Goal: Task Accomplishment & Management: Manage account settings

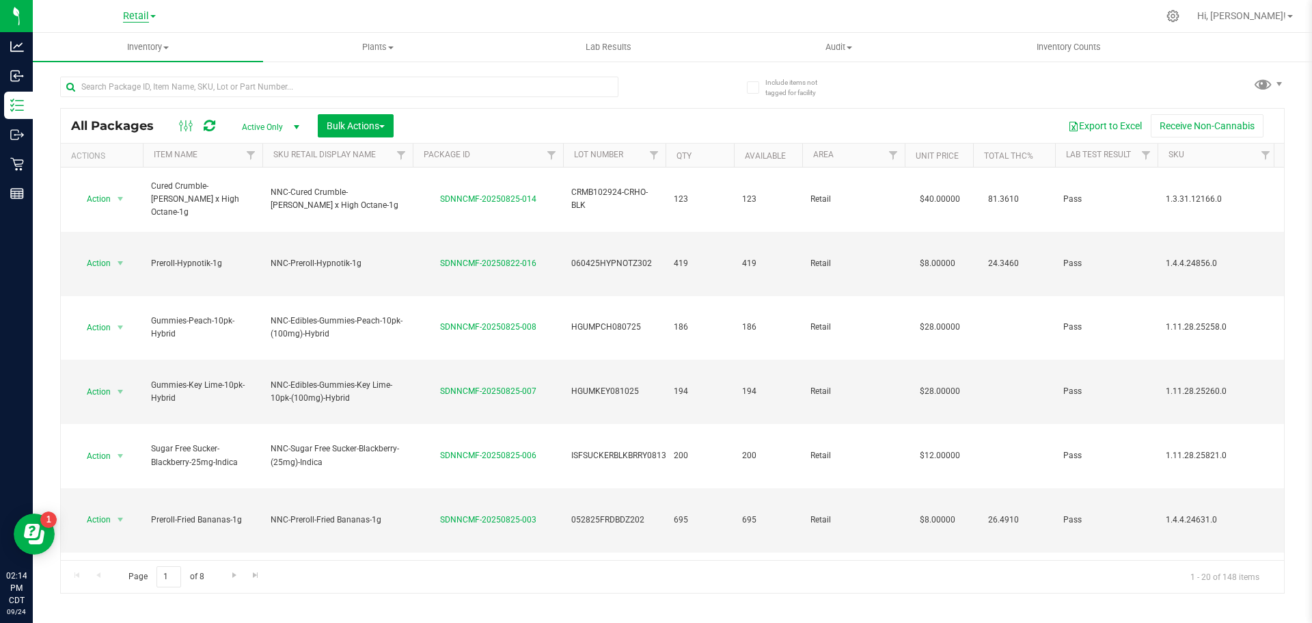
click at [128, 11] on span "Retail" at bounding box center [136, 16] width 26 height 12
click at [116, 50] on link "Cultivation" at bounding box center [140, 48] width 200 height 18
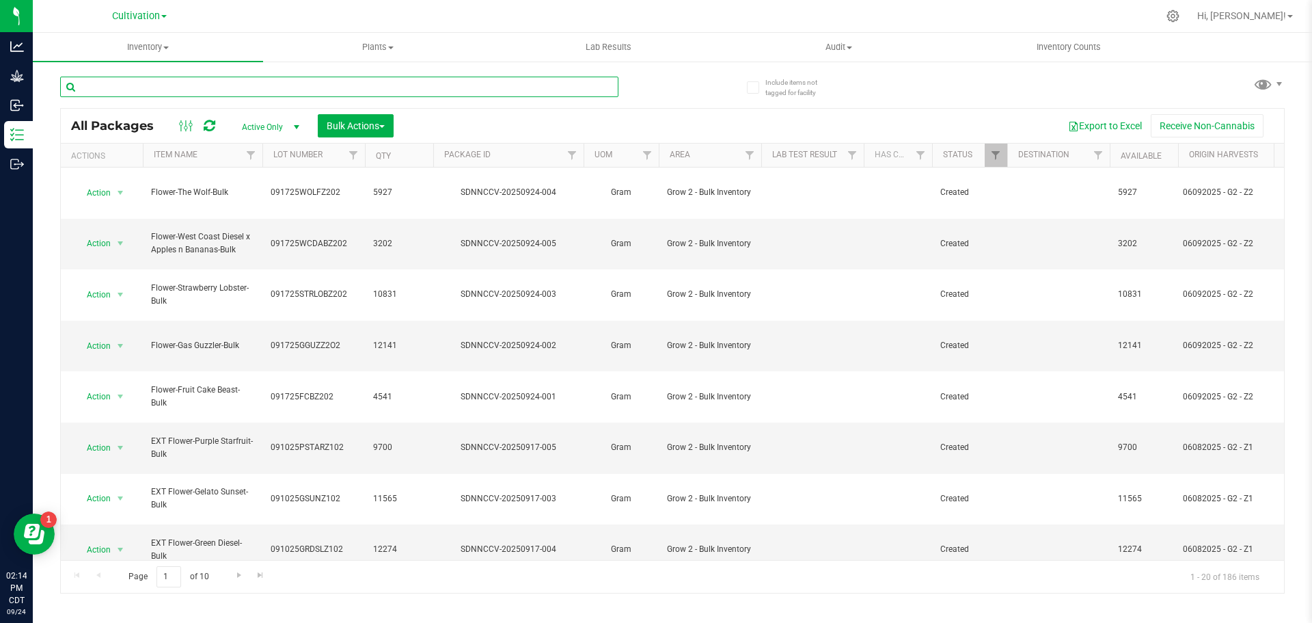
click at [185, 86] on input "text" at bounding box center [339, 87] width 558 height 21
type input "ext"
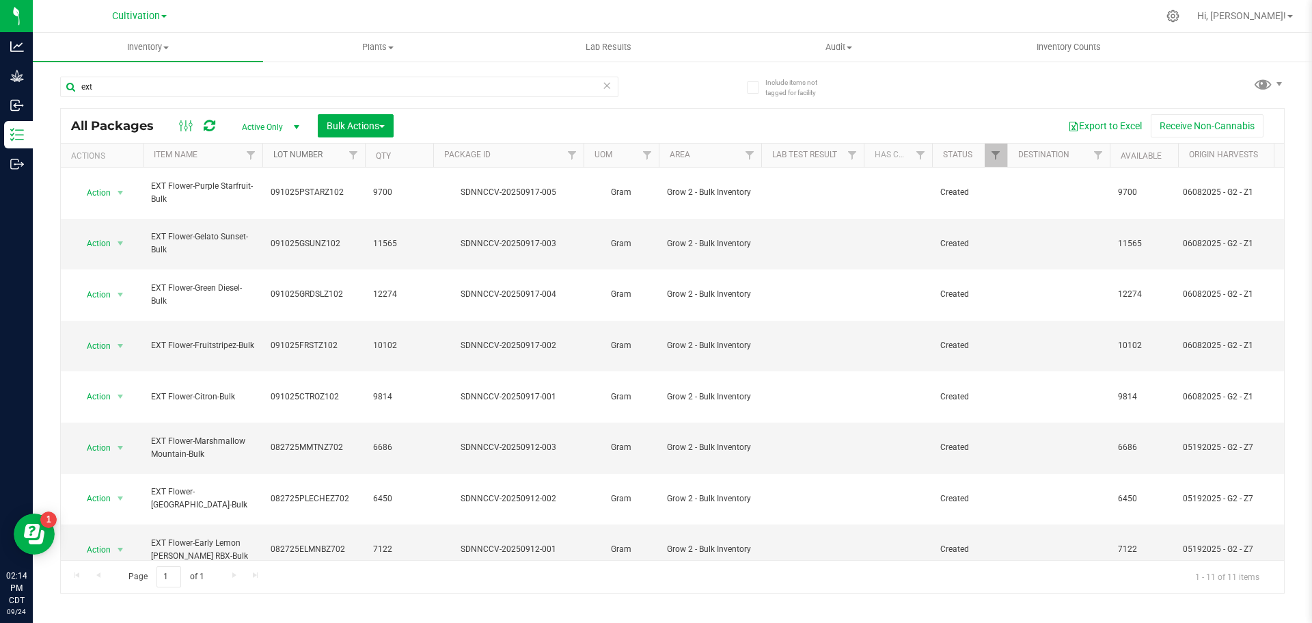
click at [301, 157] on link "Lot Number" at bounding box center [297, 155] width 49 height 10
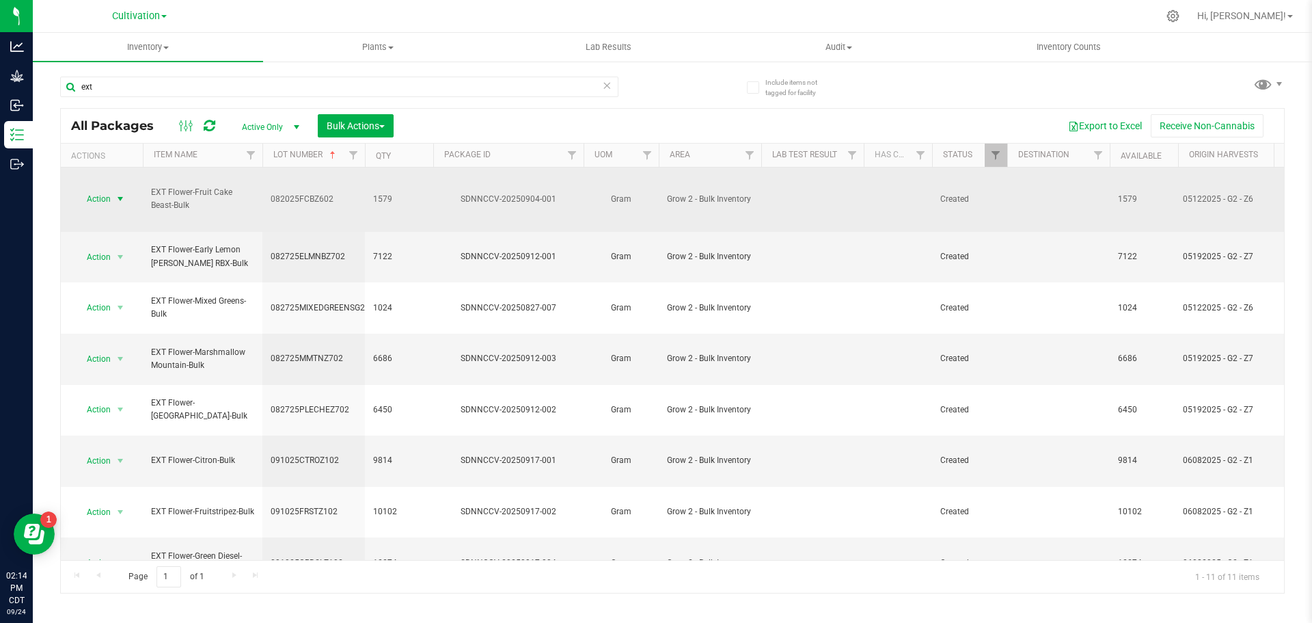
click at [105, 189] on span "Action" at bounding box center [93, 198] width 37 height 19
click at [105, 190] on span "Action" at bounding box center [93, 199] width 37 height 19
click at [105, 189] on span "Action" at bounding box center [93, 198] width 37 height 19
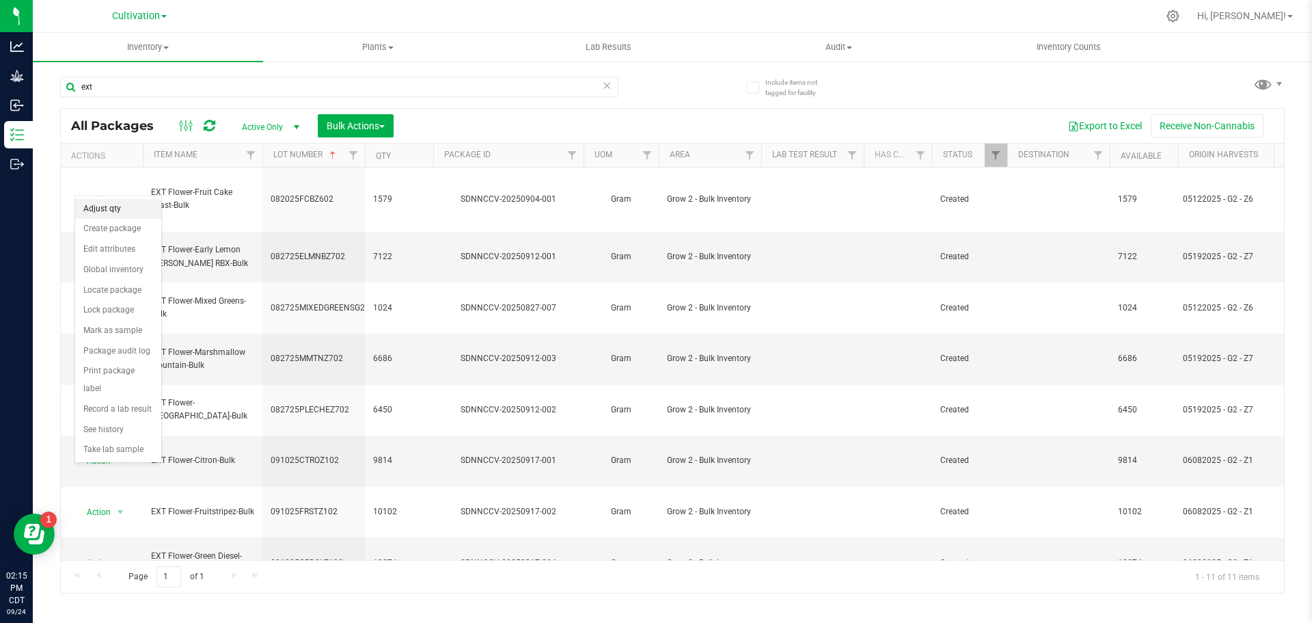
click at [96, 212] on li "Adjust qty" at bounding box center [118, 209] width 86 height 21
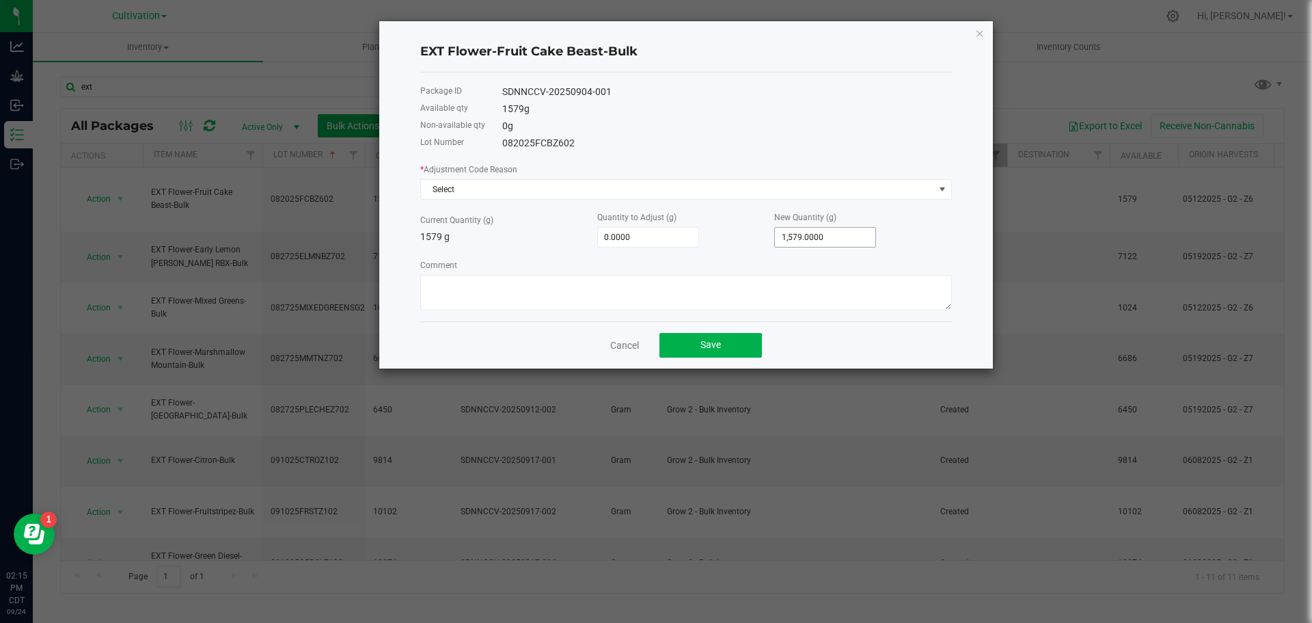
type input "1579"
click at [809, 234] on input "1579" at bounding box center [825, 237] width 100 height 19
type input "-1,578.0000"
type input "1"
type input "-1,564.0000"
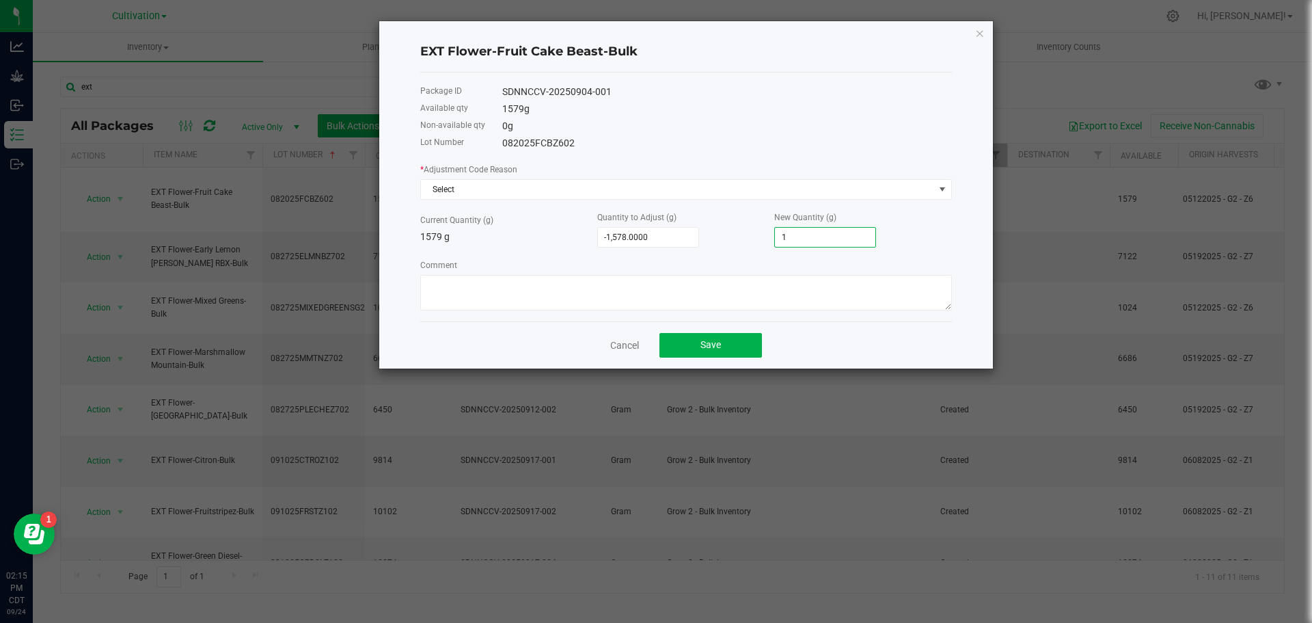
type input "15"
type input "-1,426.0000"
type input "153"
type input "-46.0000"
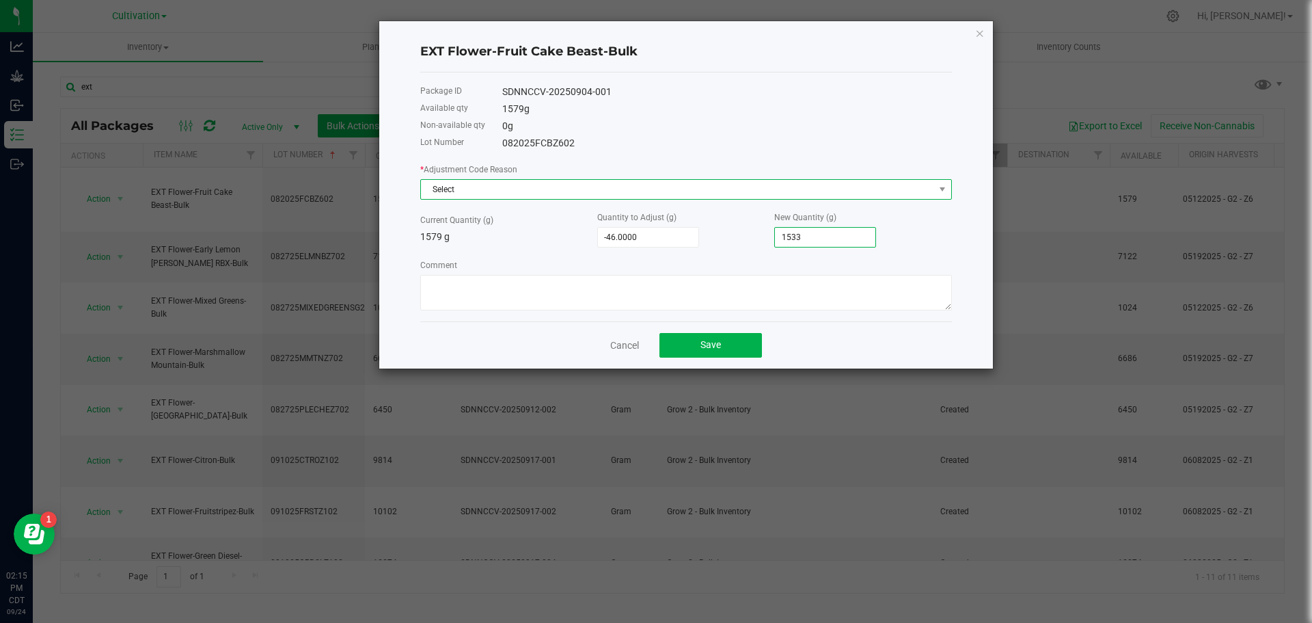
type input "1,533.0000"
click at [545, 195] on span "Select" at bounding box center [677, 189] width 513 height 19
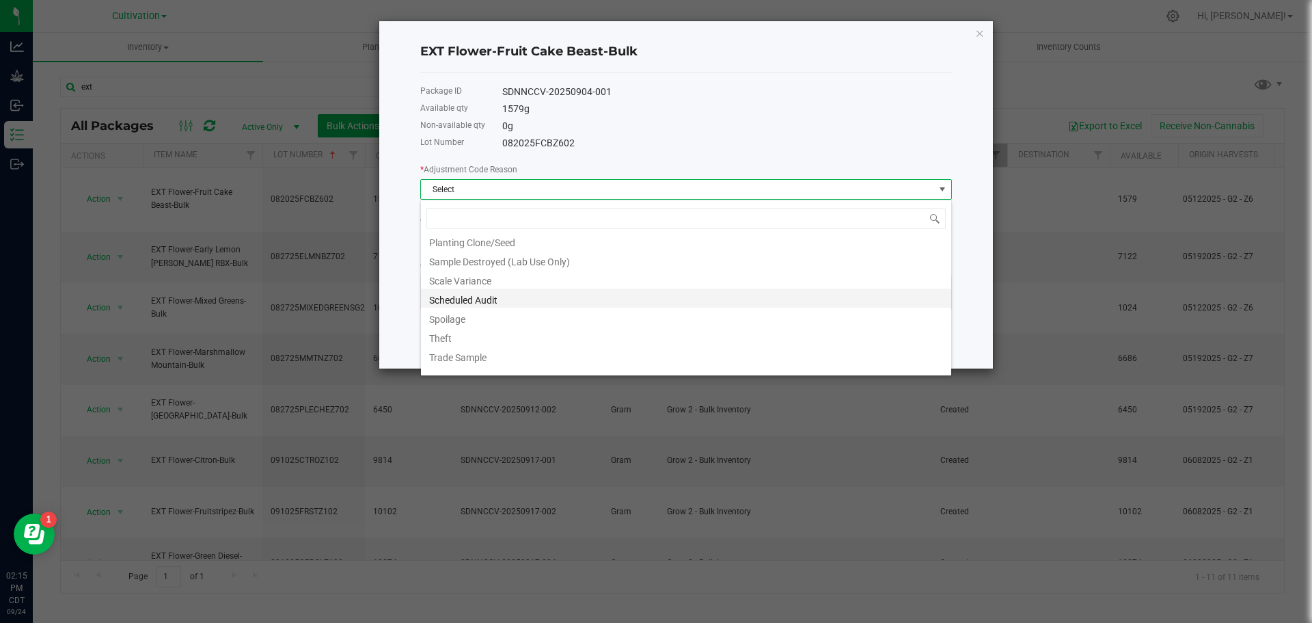
scroll to position [170, 0]
click at [506, 293] on li "Scheduled Audit" at bounding box center [686, 286] width 530 height 19
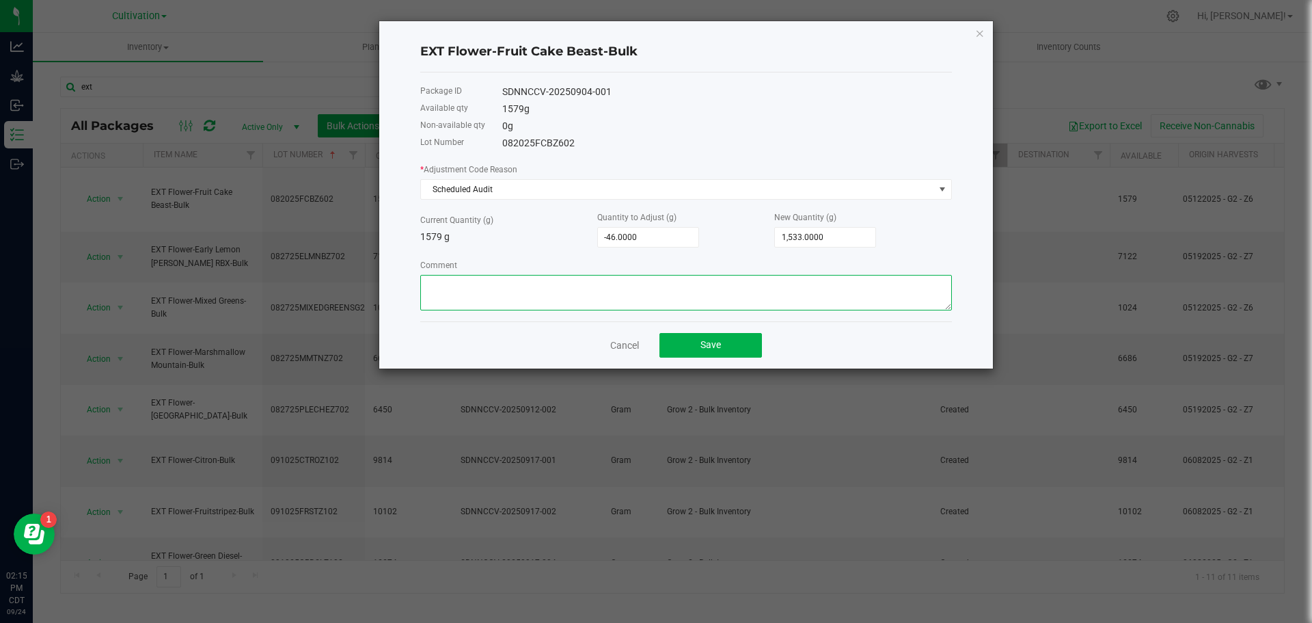
click at [511, 291] on textarea "Comment" at bounding box center [686, 293] width 532 height 36
drag, startPoint x: 565, startPoint y: 290, endPoint x: 415, endPoint y: 284, distance: 149.8
click at [415, 284] on div "EXT Flower-Fruit Cake Beast-Bulk Package ID SDNNCCV-20250904-001 Available qty …" at bounding box center [686, 194] width 614 height 347
type textarea "Reweighed before transfer [DATE]"
click at [727, 353] on button "Save" at bounding box center [711, 345] width 103 height 25
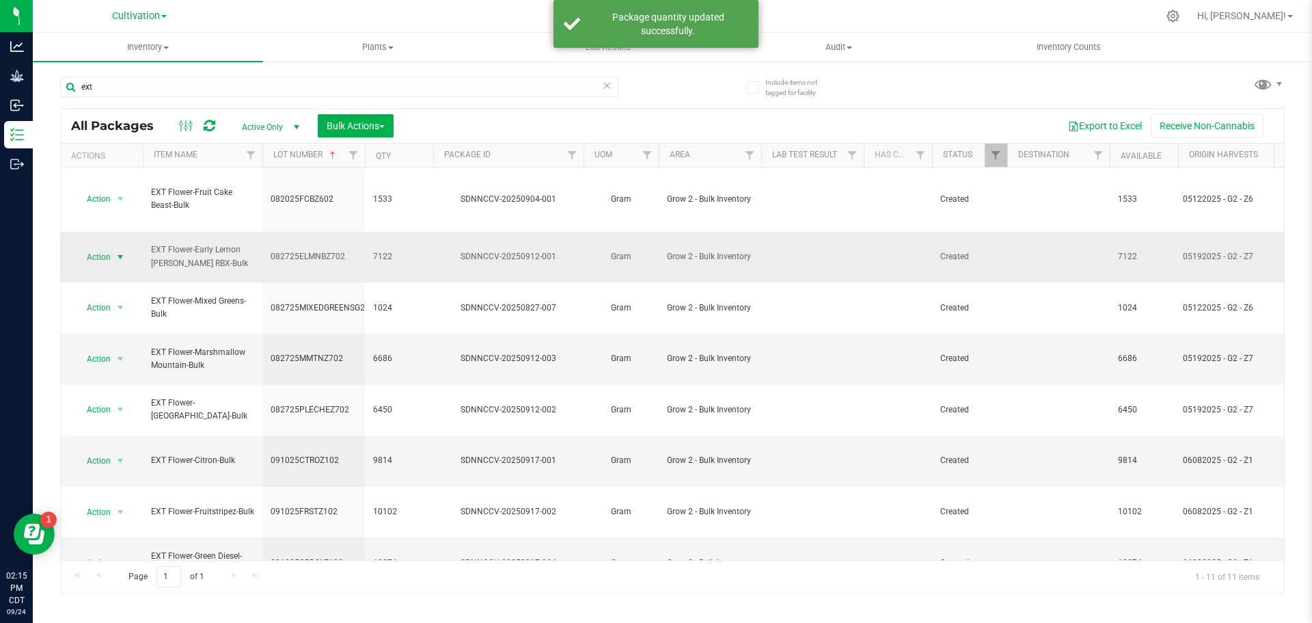
click at [104, 247] on span "Action" at bounding box center [93, 256] width 37 height 19
click at [107, 243] on li "Adjust qty" at bounding box center [118, 246] width 86 height 21
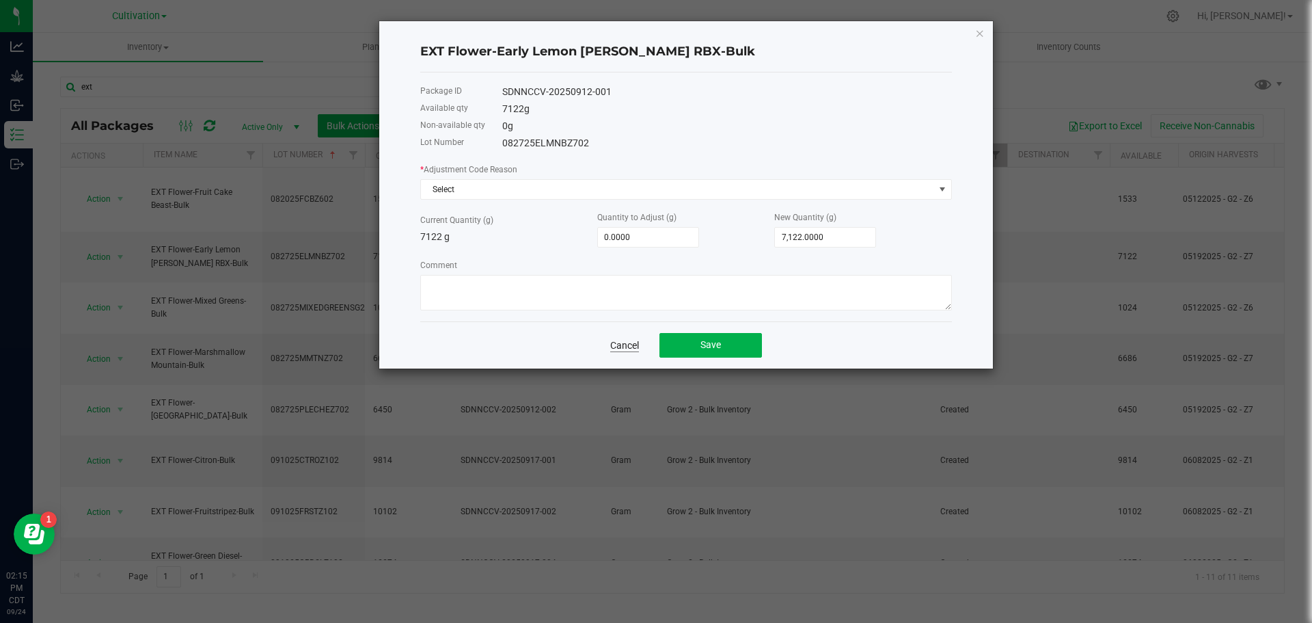
click at [636, 342] on link "Cancel" at bounding box center [624, 345] width 29 height 14
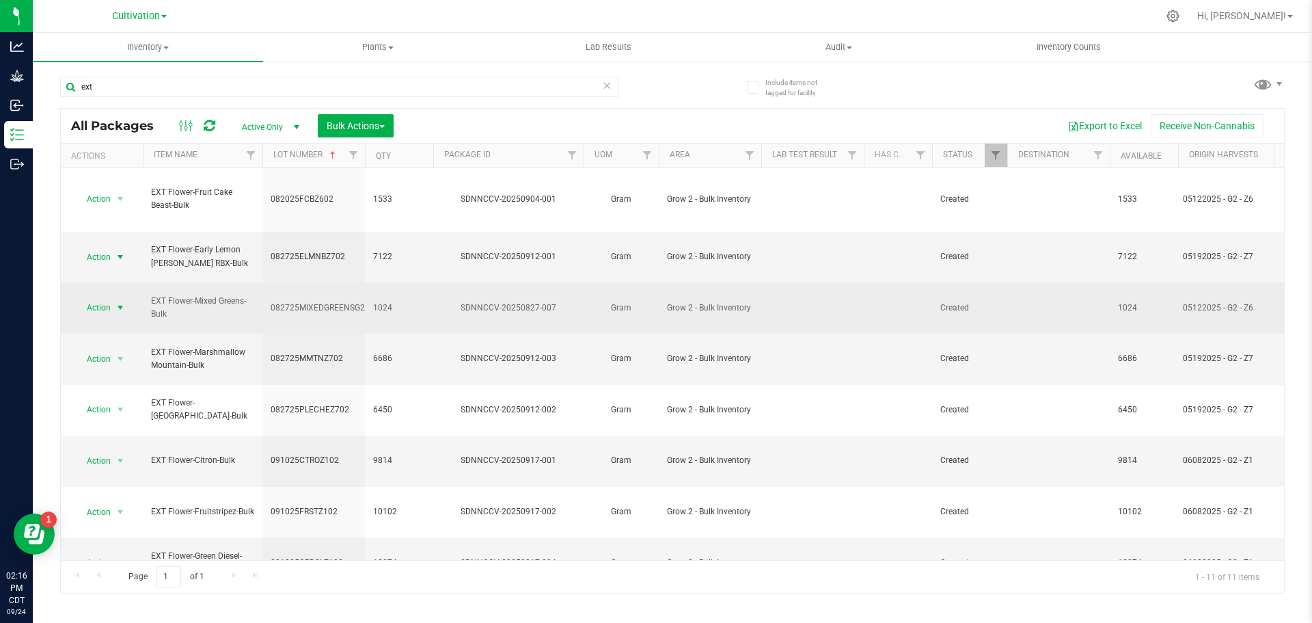
click at [101, 298] on span "Action" at bounding box center [93, 307] width 37 height 19
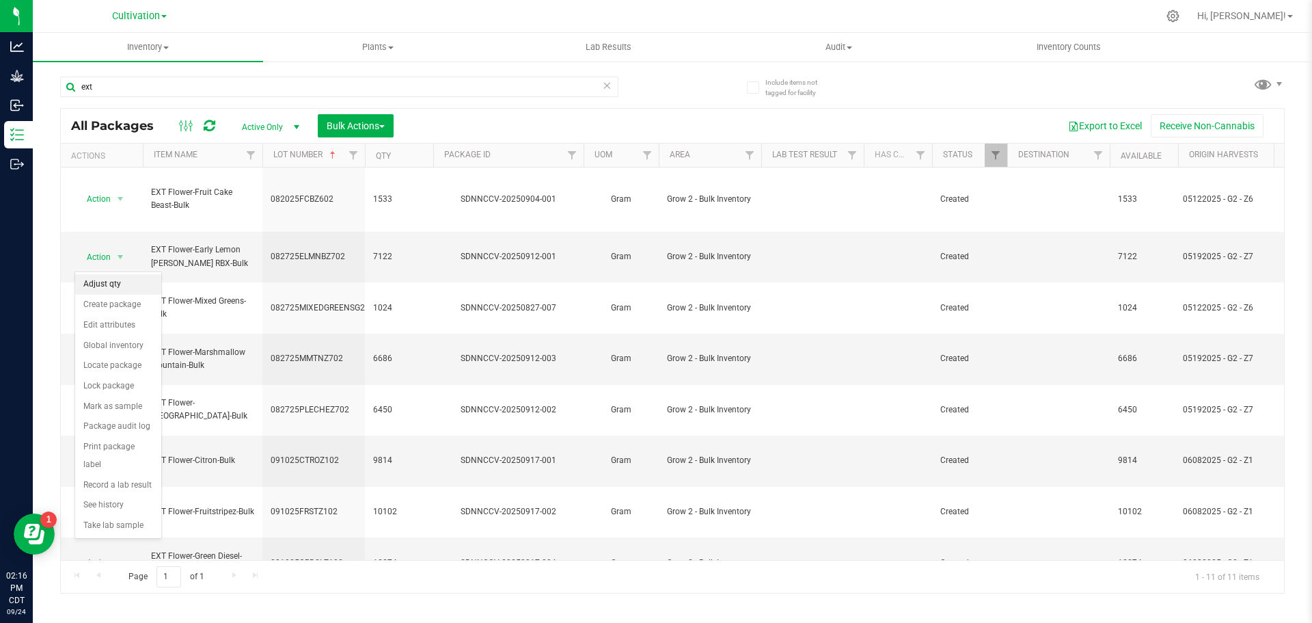
click at [101, 280] on li "Adjust qty" at bounding box center [118, 284] width 86 height 21
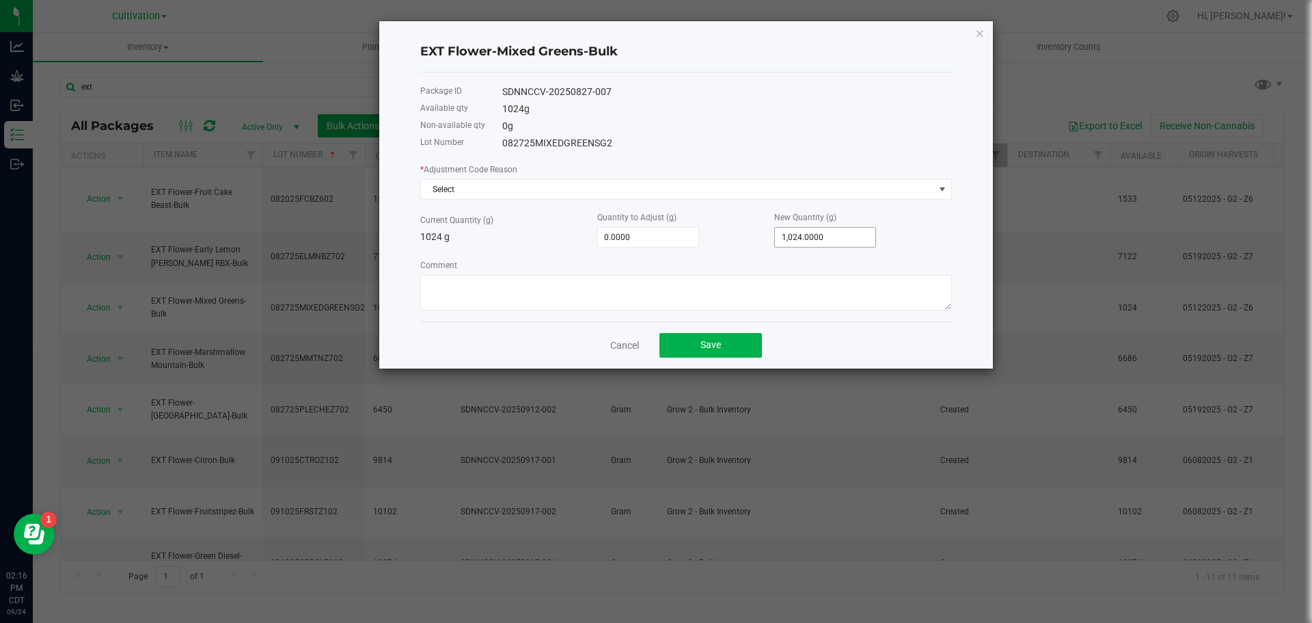
type input "1024"
drag, startPoint x: 858, startPoint y: 240, endPoint x: 869, endPoint y: 242, distance: 10.5
click at [860, 240] on input "1024" at bounding box center [825, 237] width 100 height 19
type input "-1,015.0000"
type input "9"
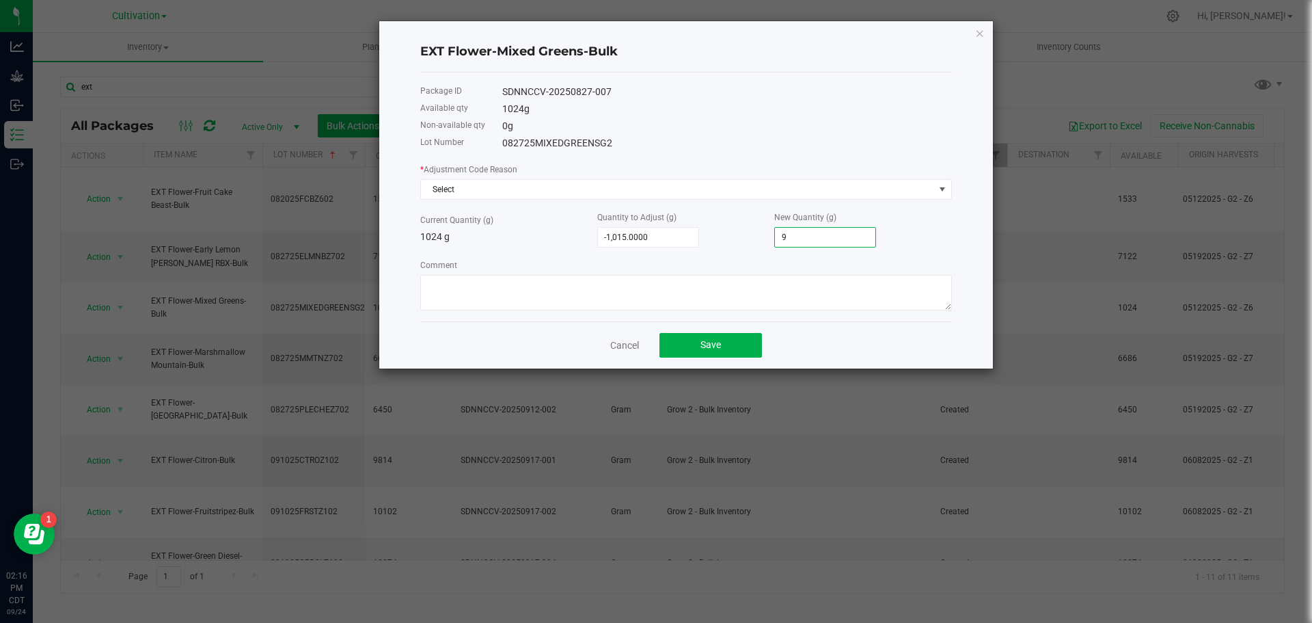
type input "-925.0000"
type input "99"
type input "-27.0000"
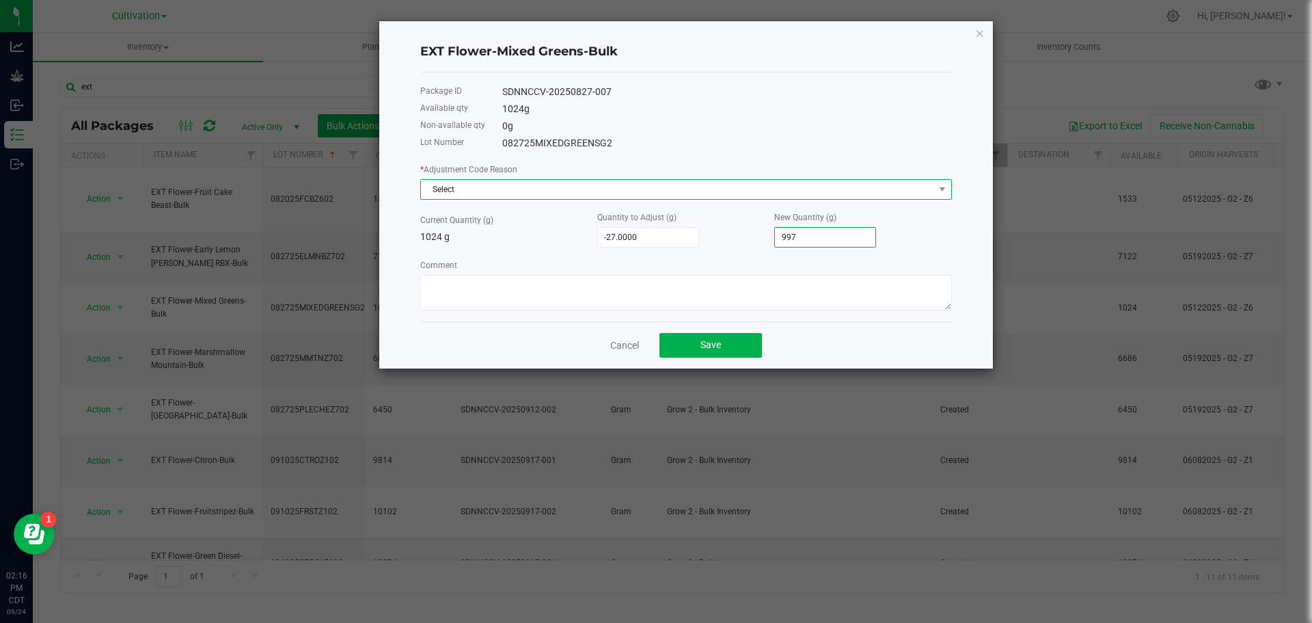
type input "997.0000"
click at [688, 180] on span "Select" at bounding box center [677, 189] width 513 height 19
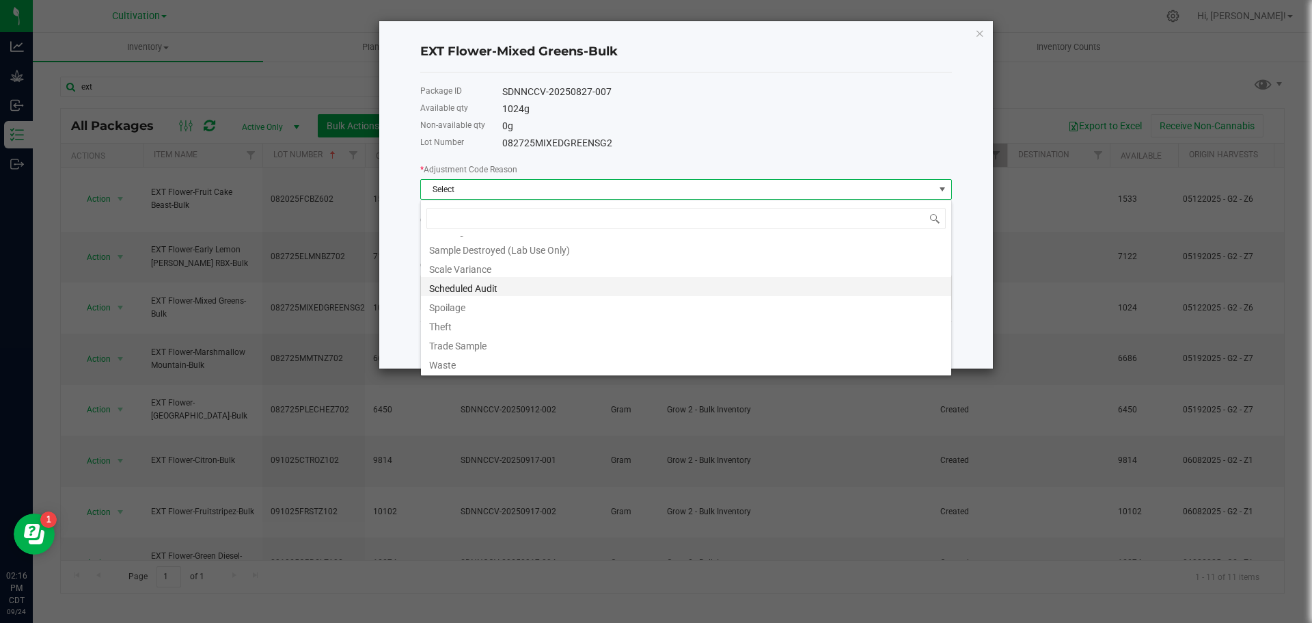
click at [509, 290] on li "Scheduled Audit" at bounding box center [686, 286] width 530 height 19
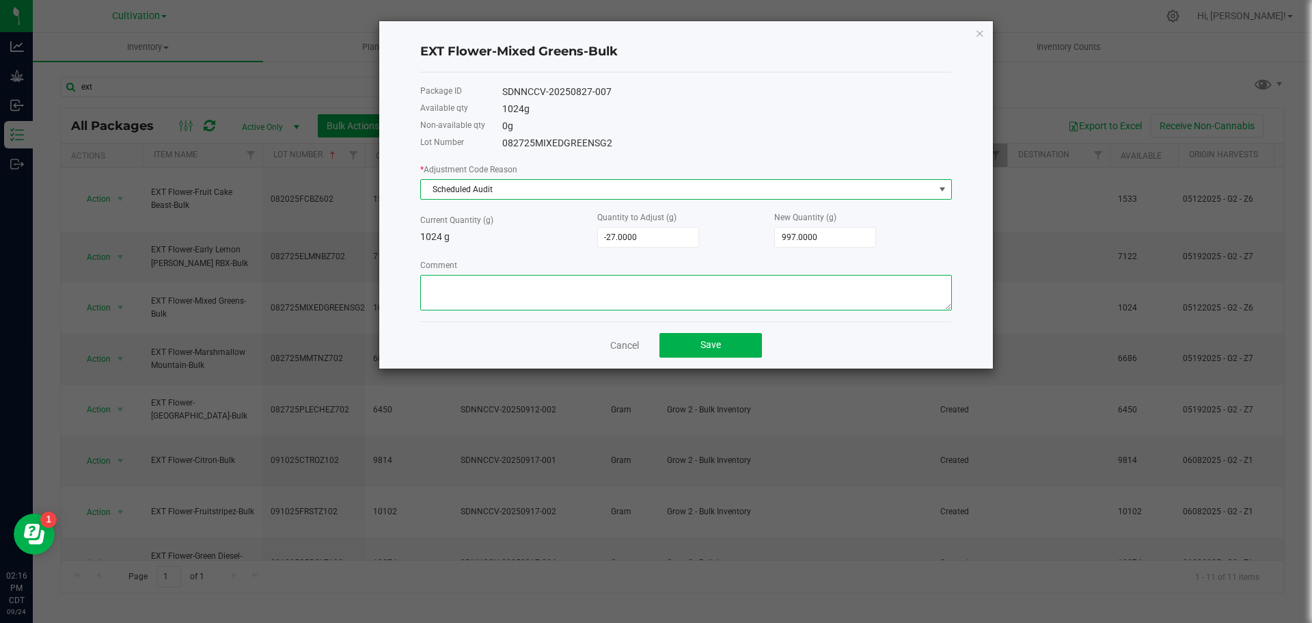
click at [510, 290] on textarea "Comment" at bounding box center [686, 293] width 532 height 36
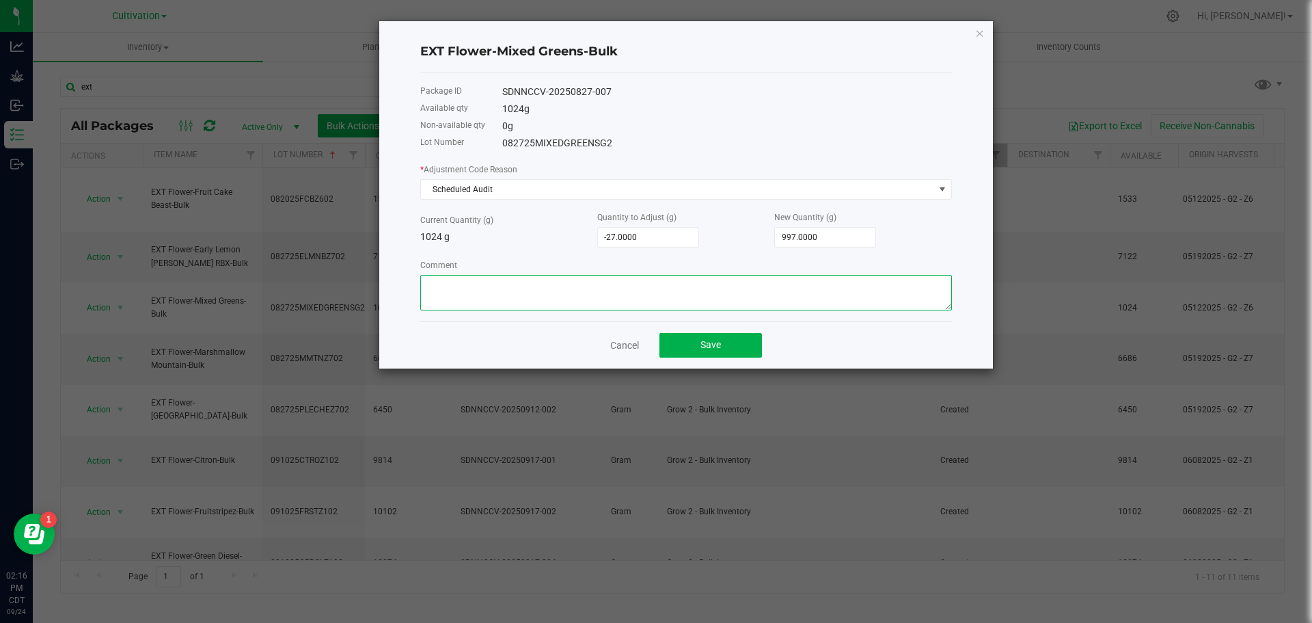
paste textarea "Reweighed before transfer [DATE]"
type textarea "Reweighed before transfer [DATE]"
click at [694, 352] on button "Save" at bounding box center [711, 345] width 103 height 25
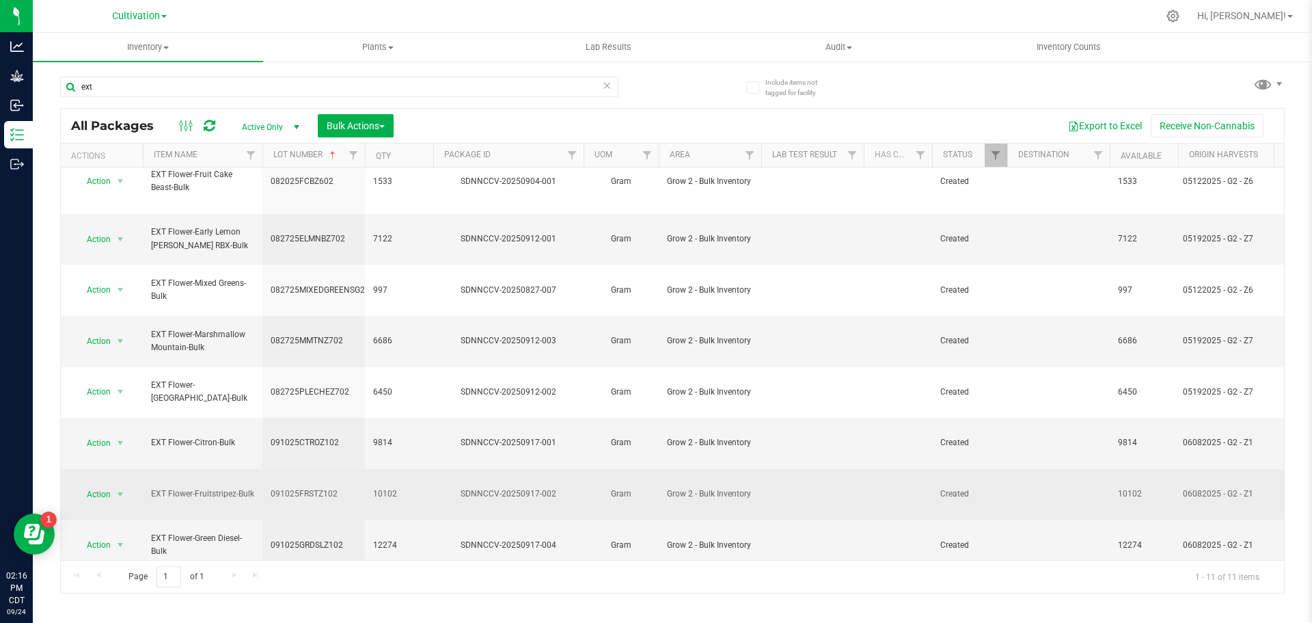
scroll to position [23, 0]
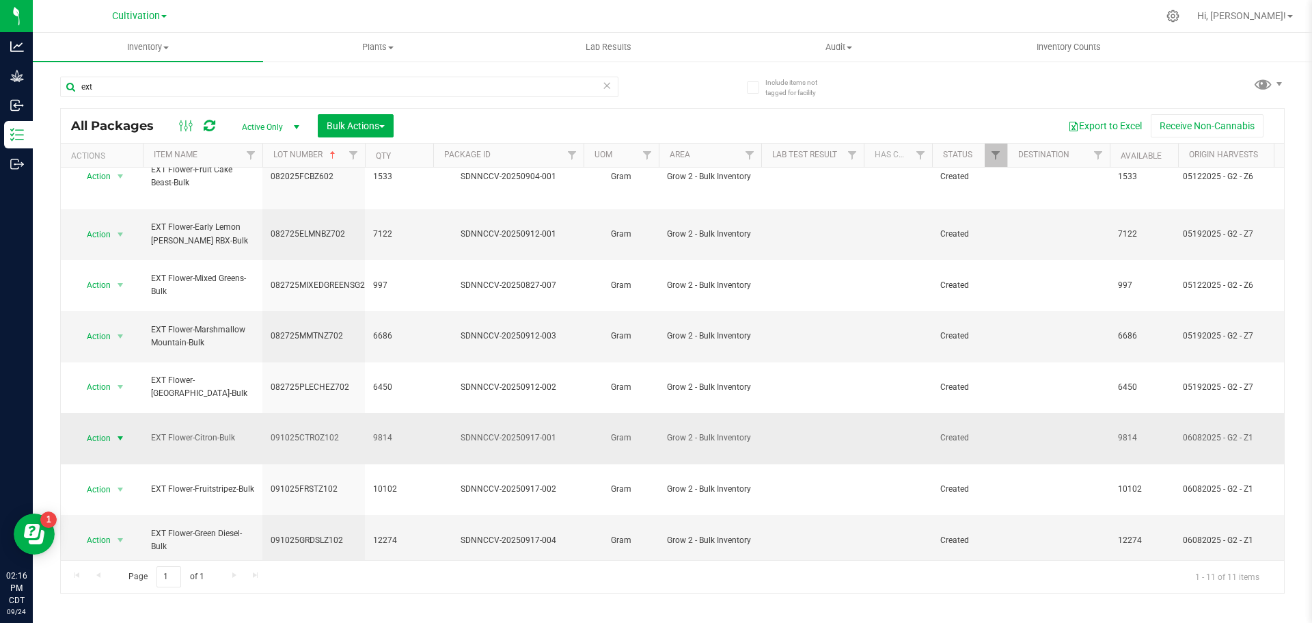
click at [90, 429] on span "Action" at bounding box center [93, 438] width 37 height 19
click at [97, 370] on li "Adjust qty" at bounding box center [118, 372] width 86 height 21
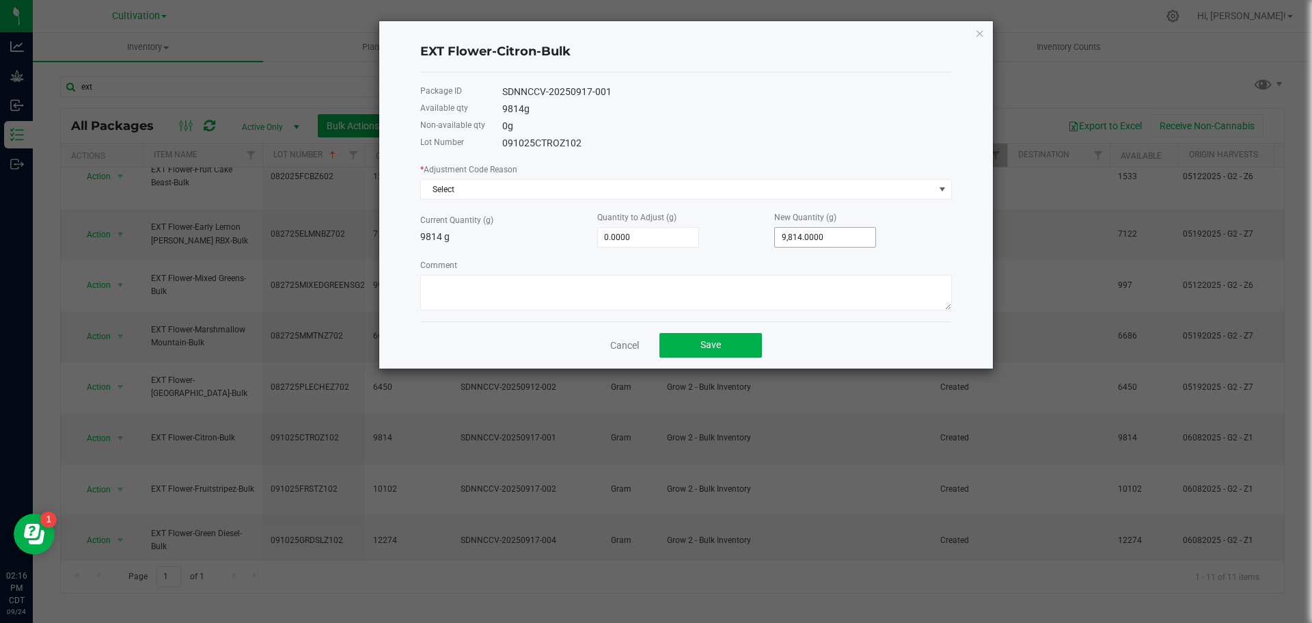
type input "9814"
click at [825, 234] on input "9814" at bounding box center [825, 237] width 100 height 19
type input "-9,805.0000"
type input "9"
type input "-9,724.0000"
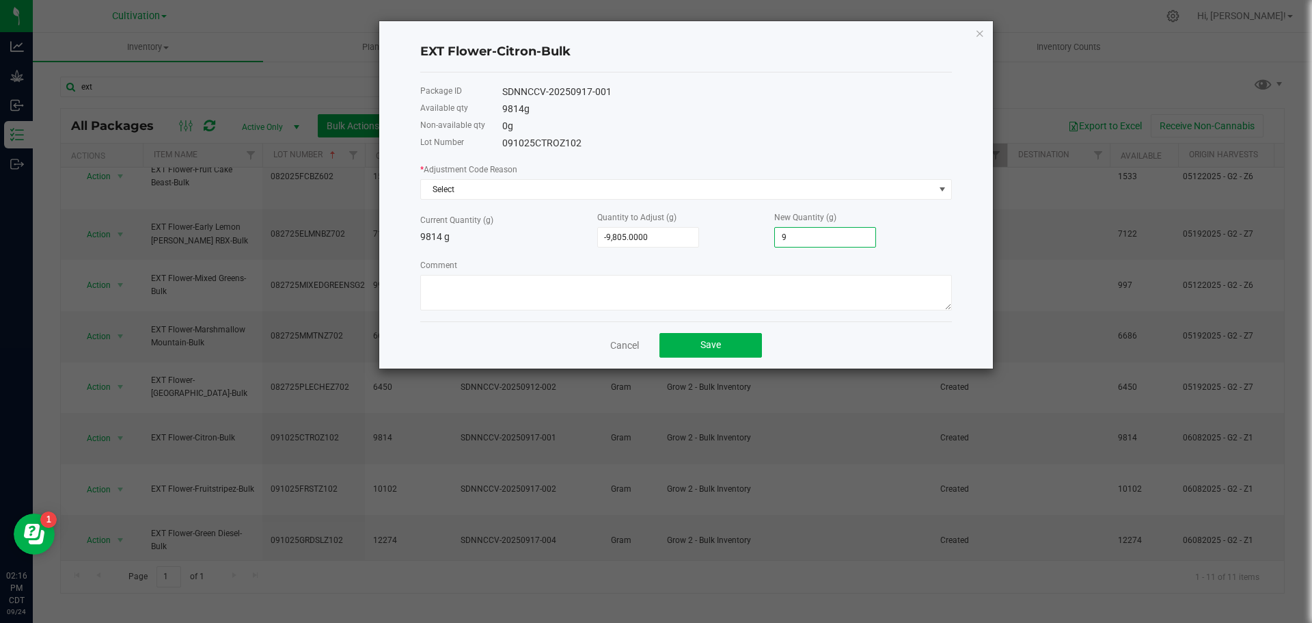
type input "90"
type input "-8,905.0000"
type input "909"
type input "-716.0000"
type input "9098."
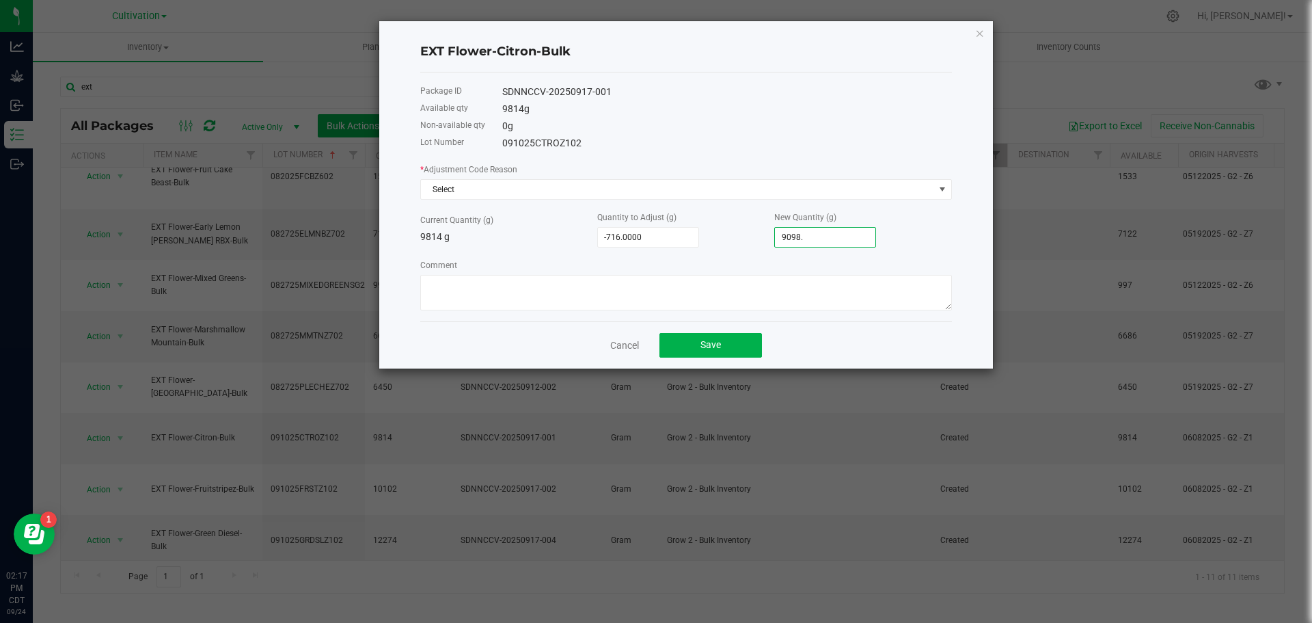
type input "-715.5000"
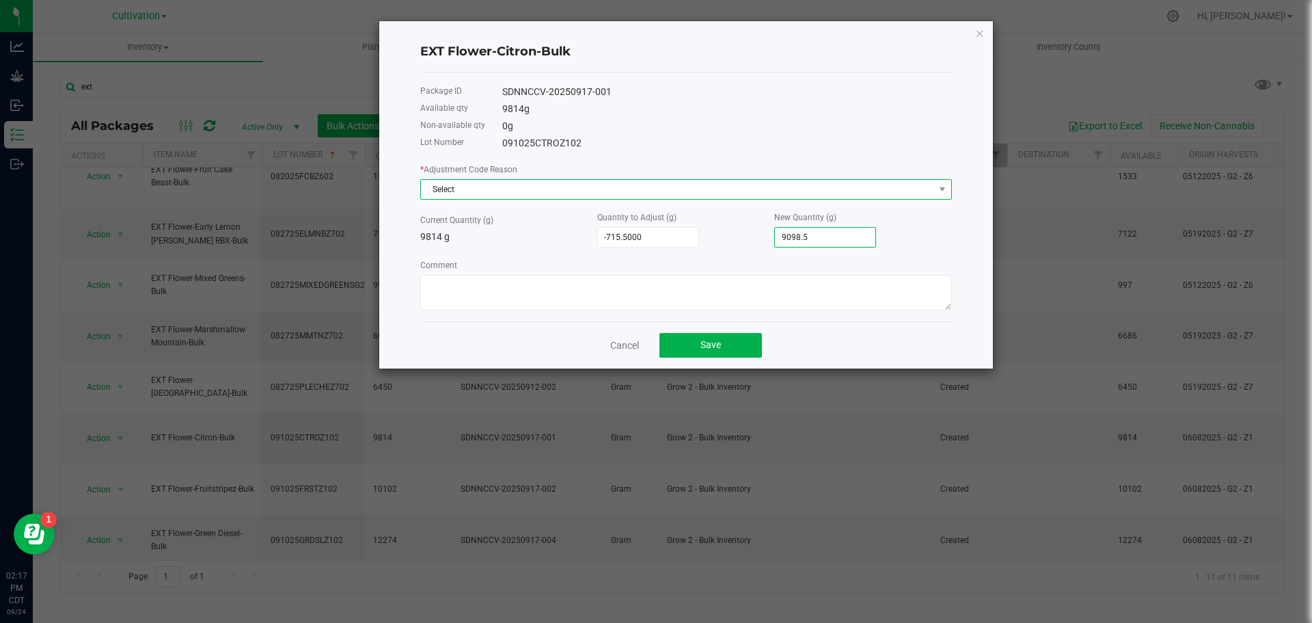
type input "9,098.5000"
click at [626, 185] on span "Select" at bounding box center [677, 189] width 513 height 19
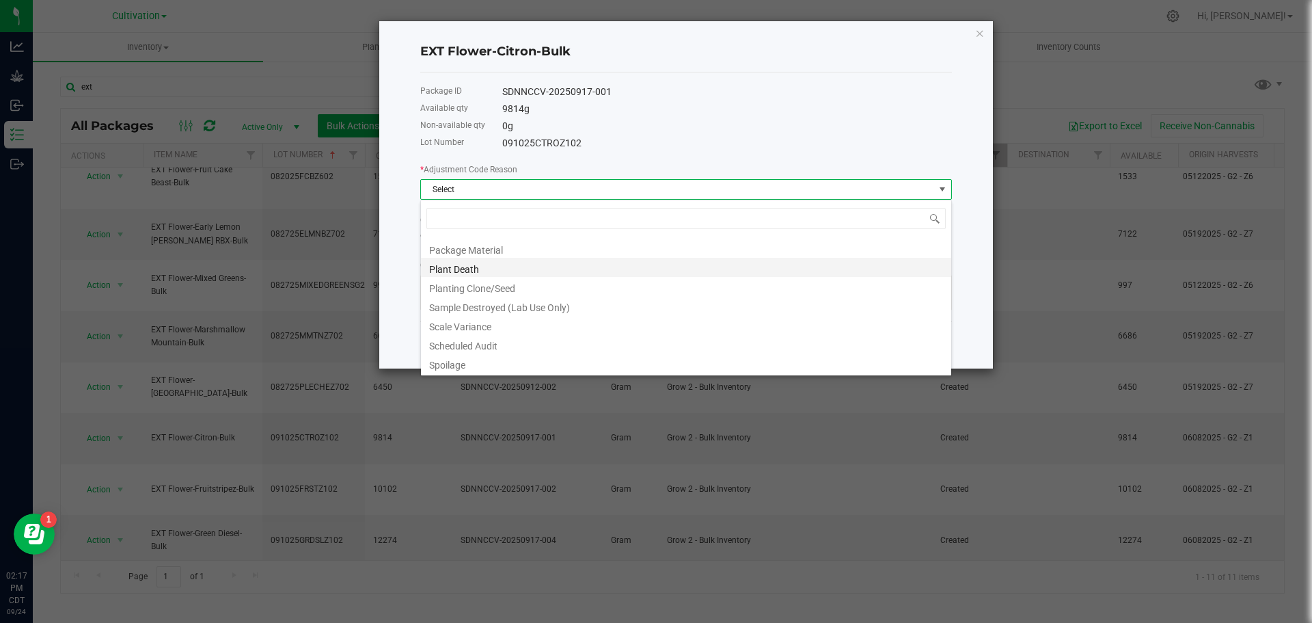
scroll to position [170, 0]
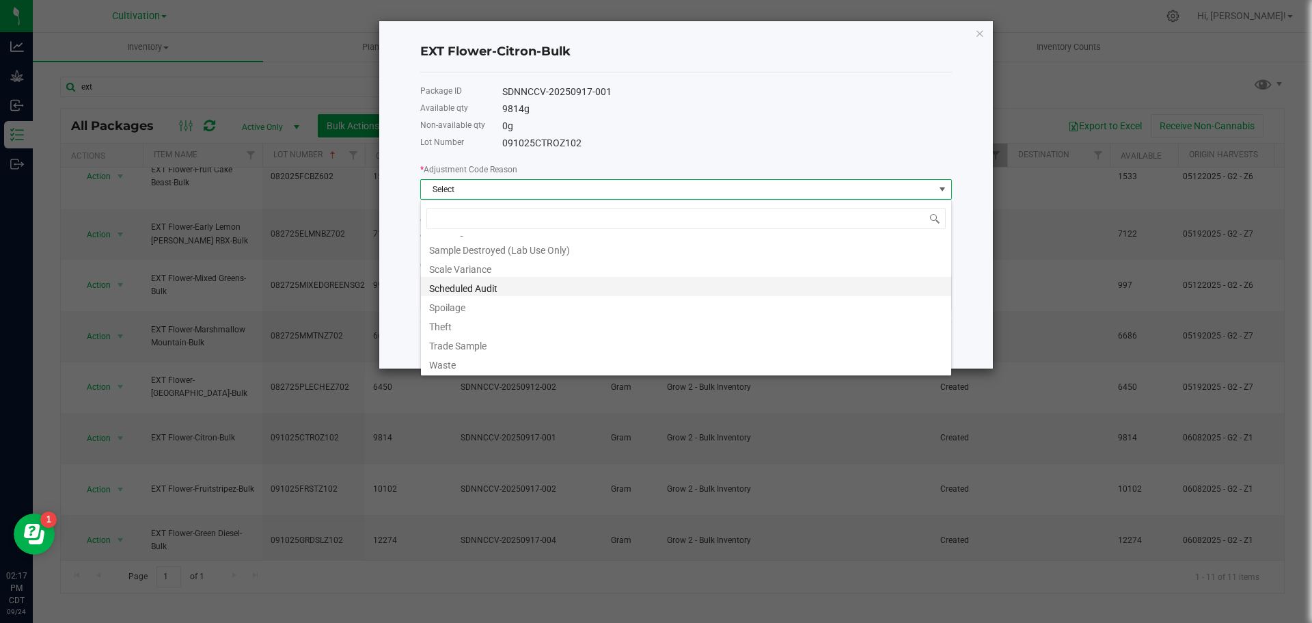
click at [522, 284] on li "Scheduled Audit" at bounding box center [686, 286] width 530 height 19
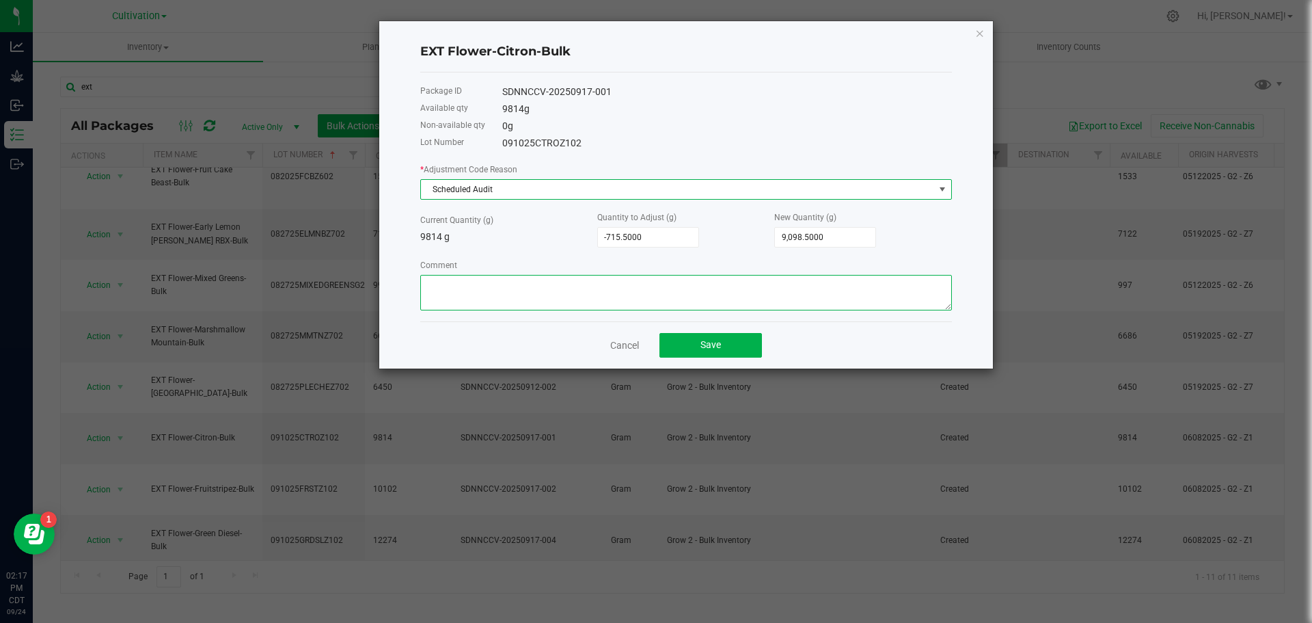
click at [530, 286] on textarea "Comment" at bounding box center [686, 293] width 532 height 36
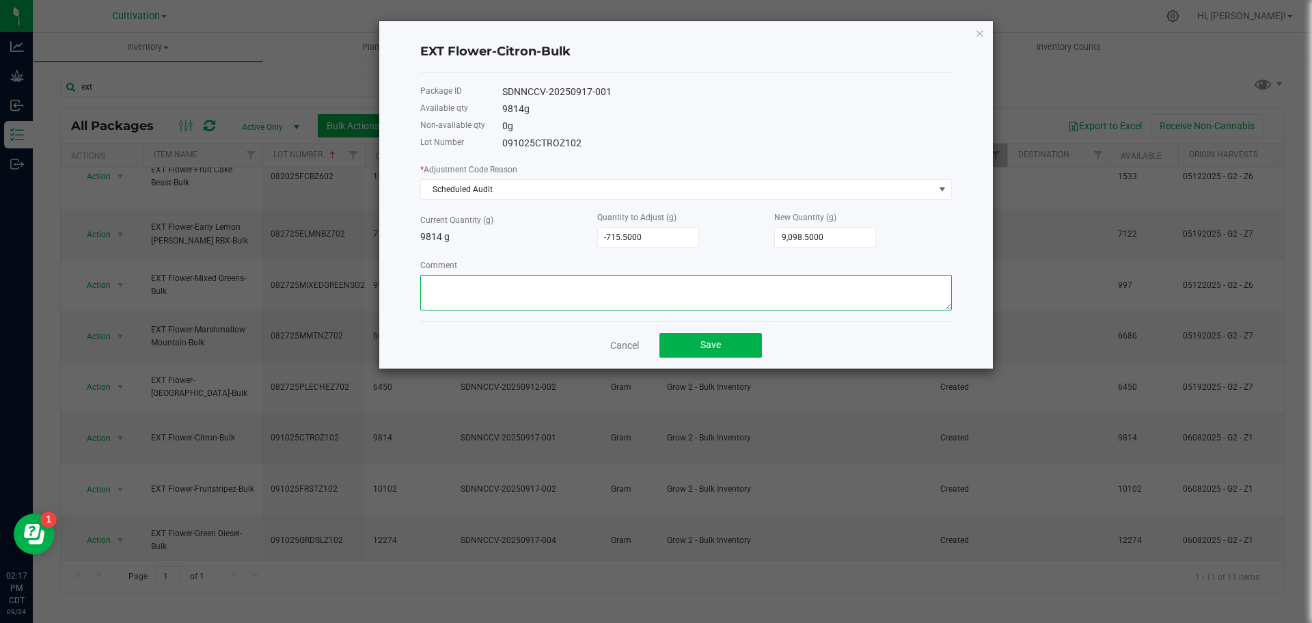
paste textarea "Reweighed before transfer [DATE]"
type textarea "Reweighed before transfer [DATE]"
click at [719, 349] on span "Save" at bounding box center [711, 344] width 21 height 11
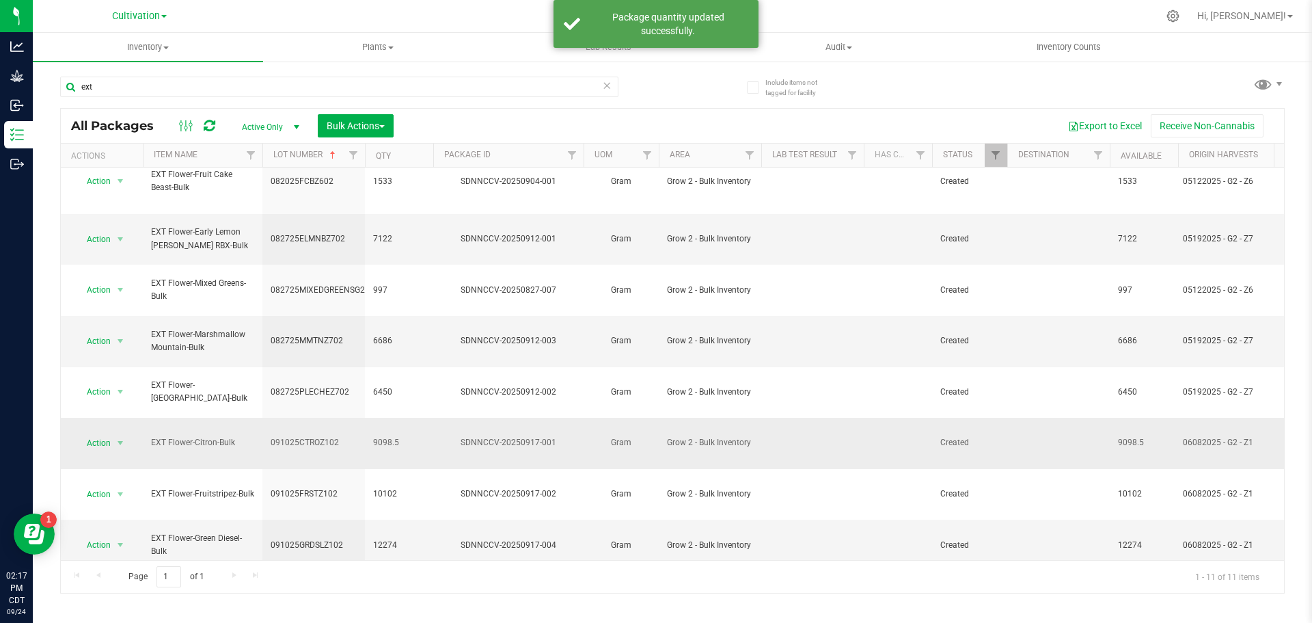
scroll to position [23, 0]
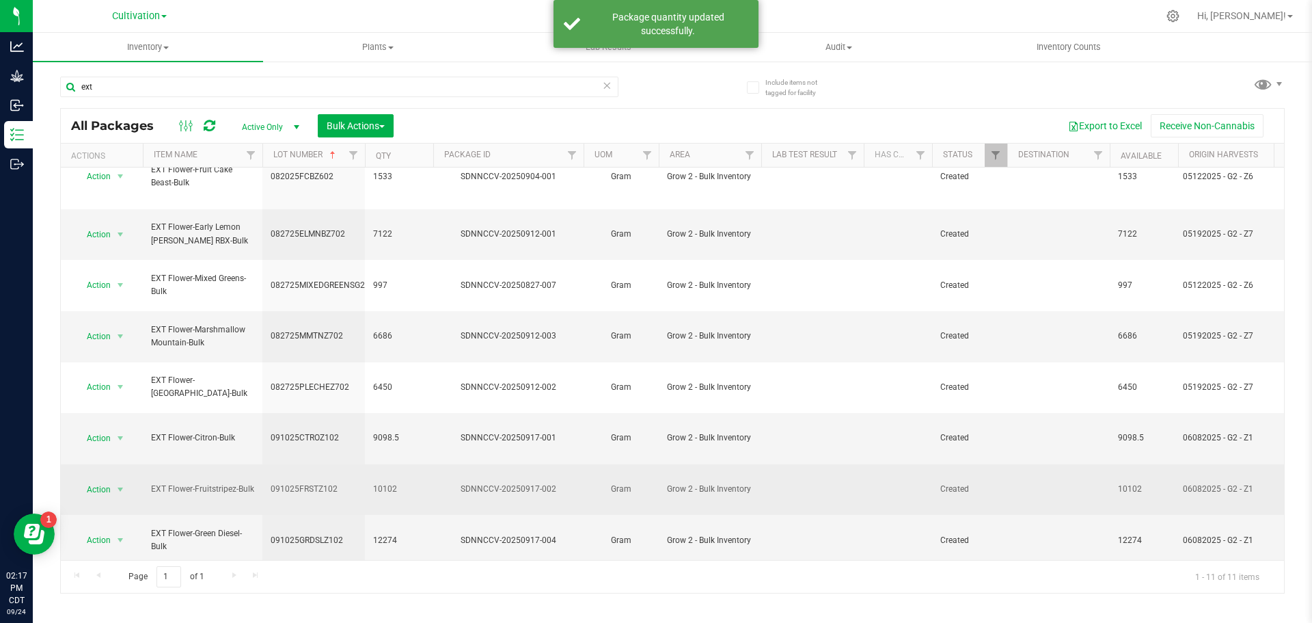
click at [103, 480] on span "Action" at bounding box center [93, 489] width 37 height 19
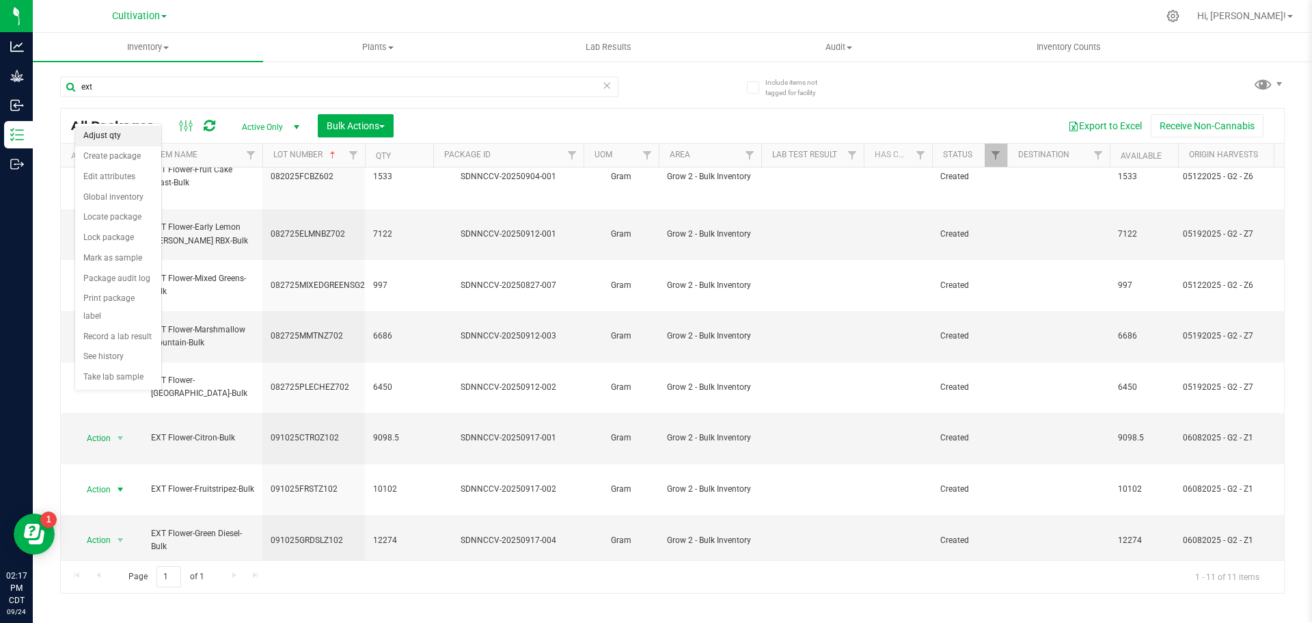
click at [120, 134] on li "Adjust qty" at bounding box center [118, 136] width 86 height 21
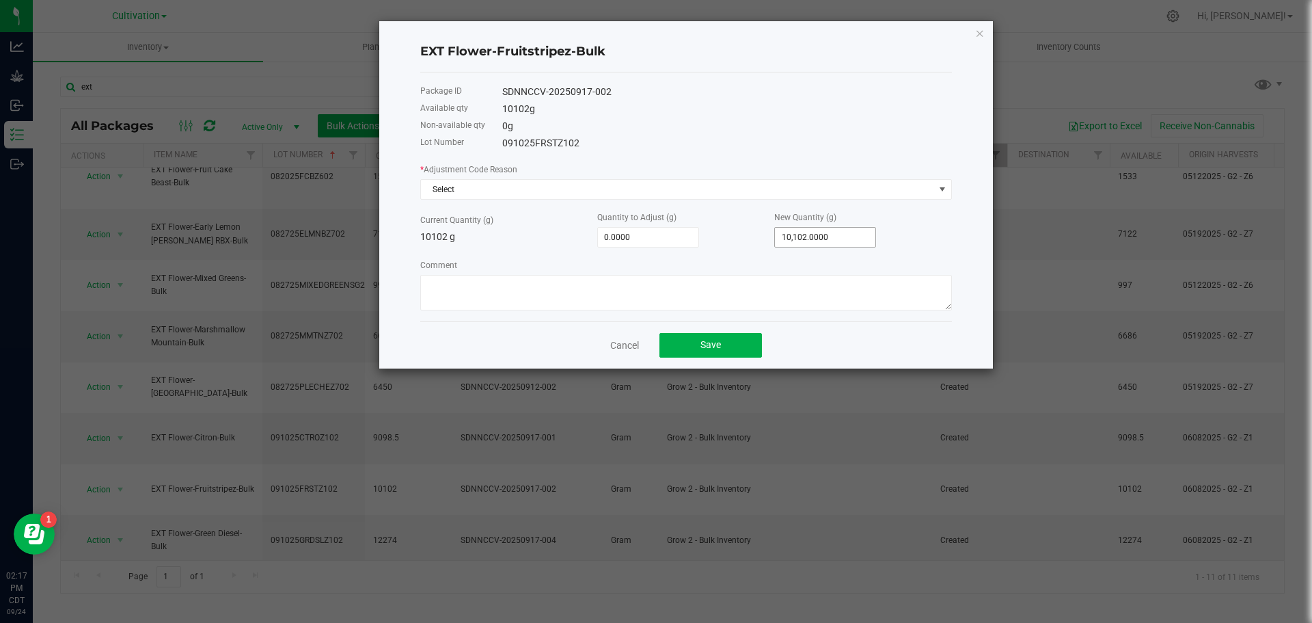
type input "10102"
click at [817, 240] on input "10102" at bounding box center [825, 237] width 100 height 19
type input "-10,093.0000"
type input "9"
type input "-10,008.0000"
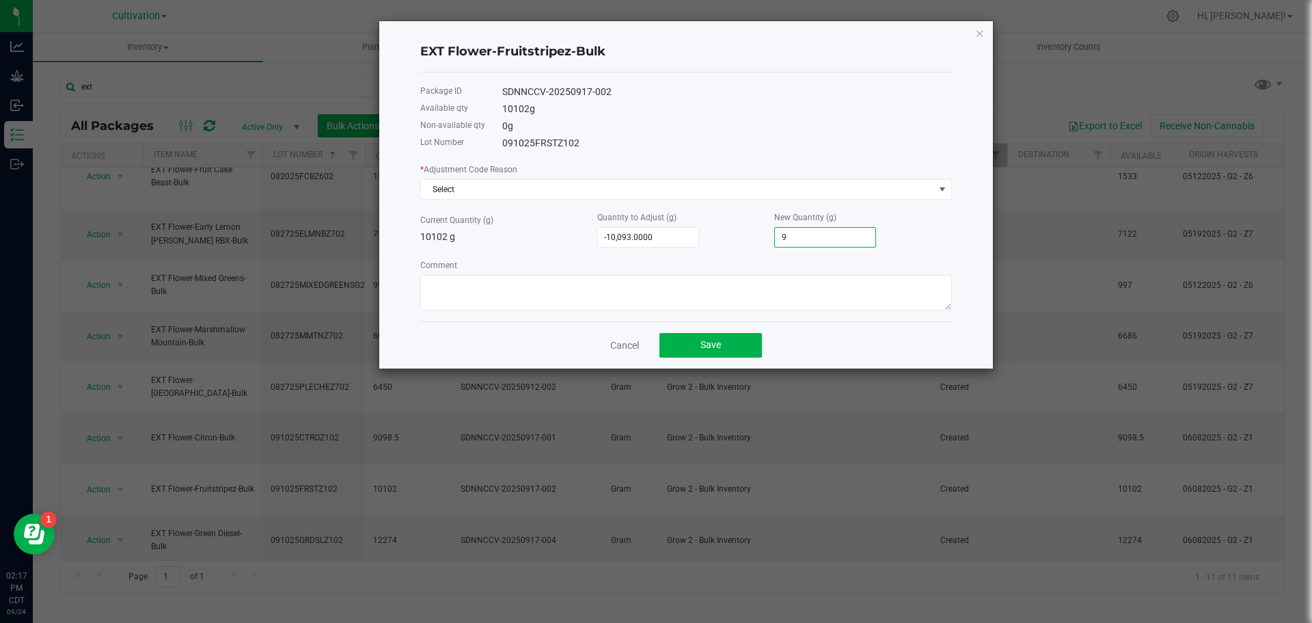
type input "94"
type input "-9,161.0000"
type input "941"
type input "-687.0000"
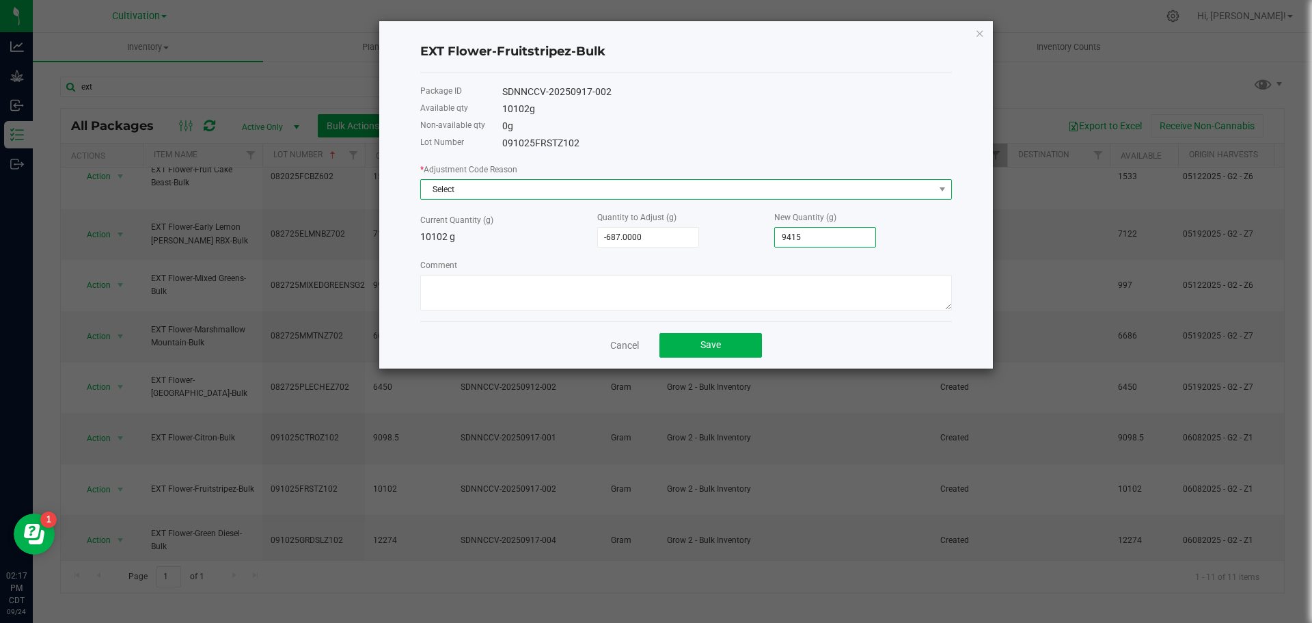
type input "9,415.0000"
click at [741, 182] on span "Select" at bounding box center [677, 189] width 513 height 19
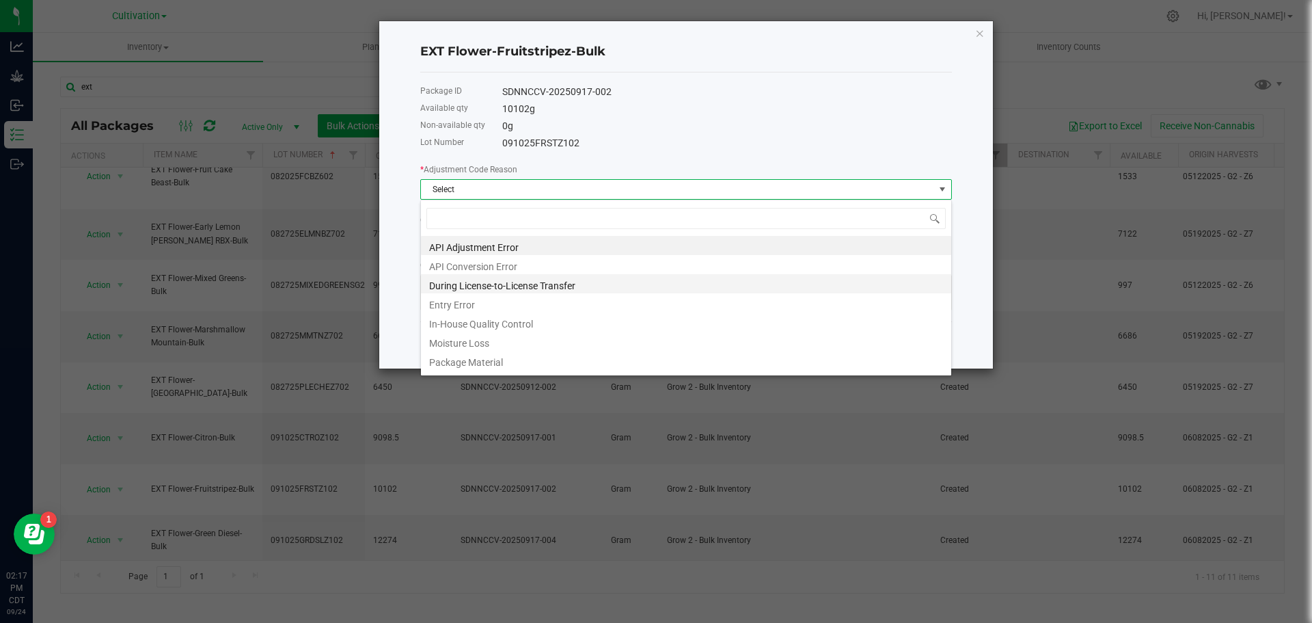
scroll to position [170, 0]
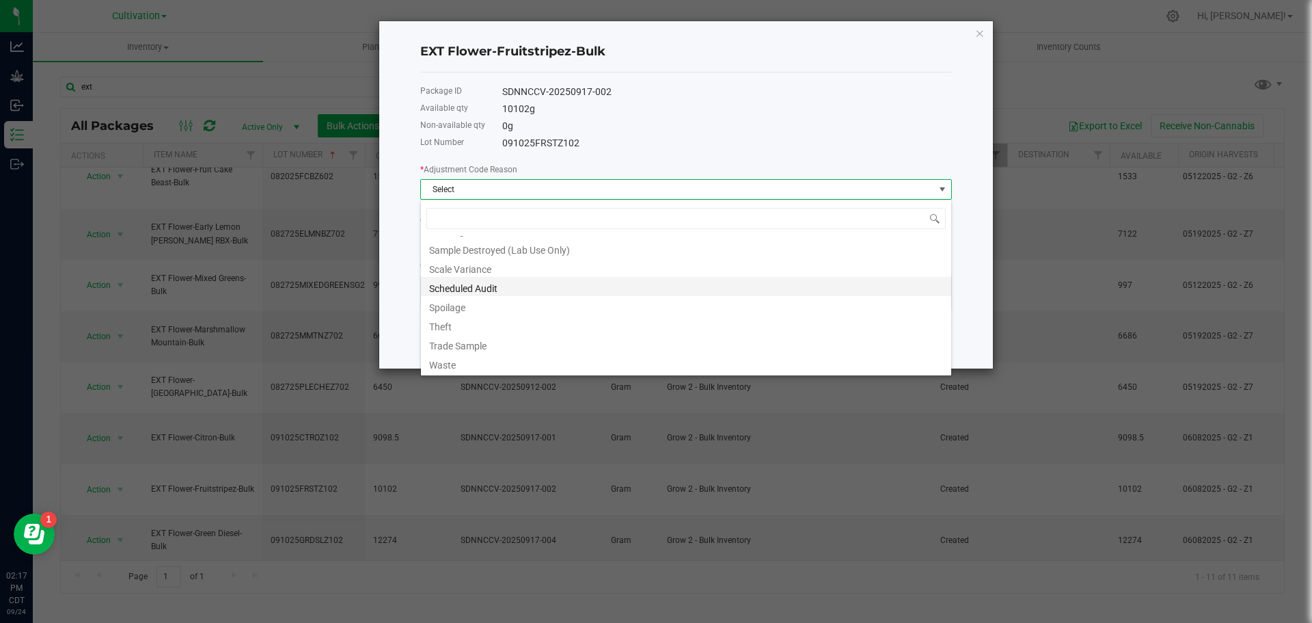
click at [496, 293] on li "Scheduled Audit" at bounding box center [686, 286] width 530 height 19
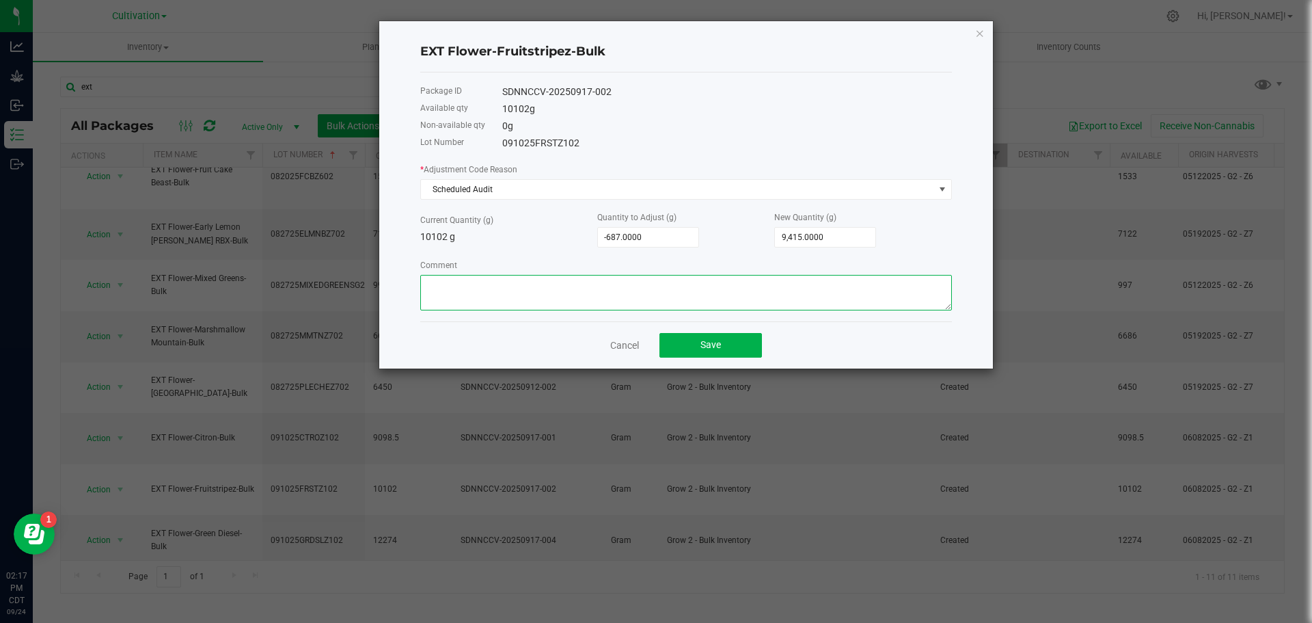
click at [502, 299] on textarea "Comment" at bounding box center [686, 293] width 532 height 36
paste textarea "Reweighed before transfer [DATE]"
type textarea "Reweighed before transfer [DATE]"
click at [679, 346] on button "Save" at bounding box center [711, 345] width 103 height 25
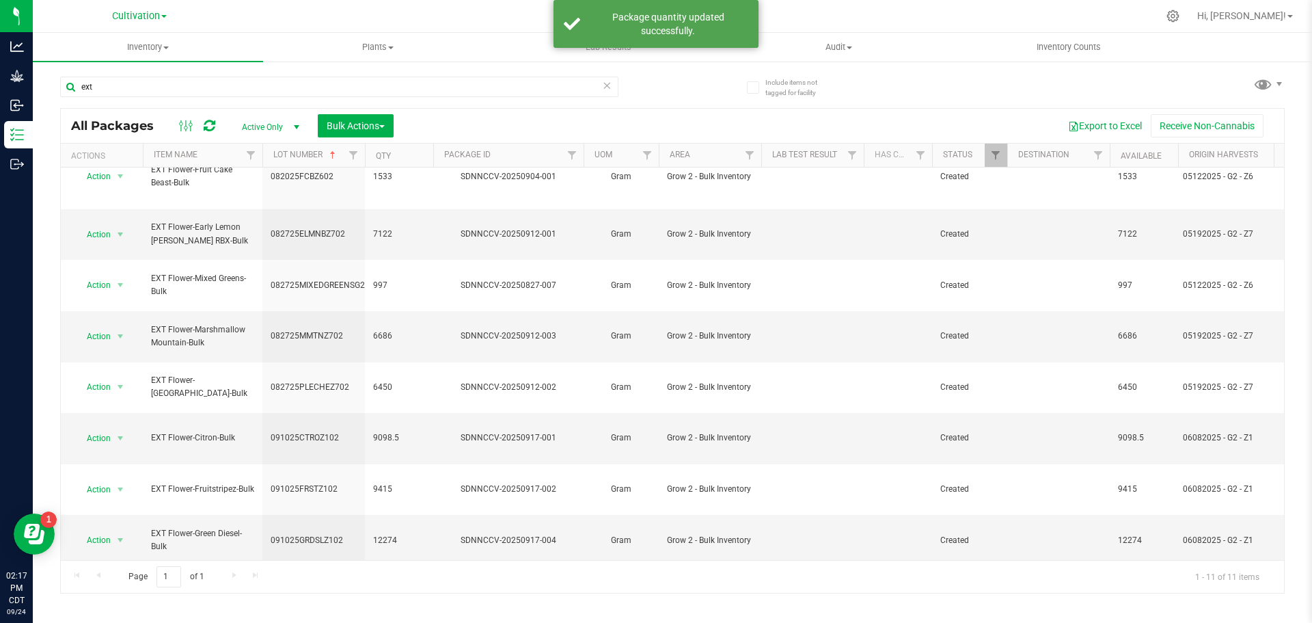
scroll to position [0, 0]
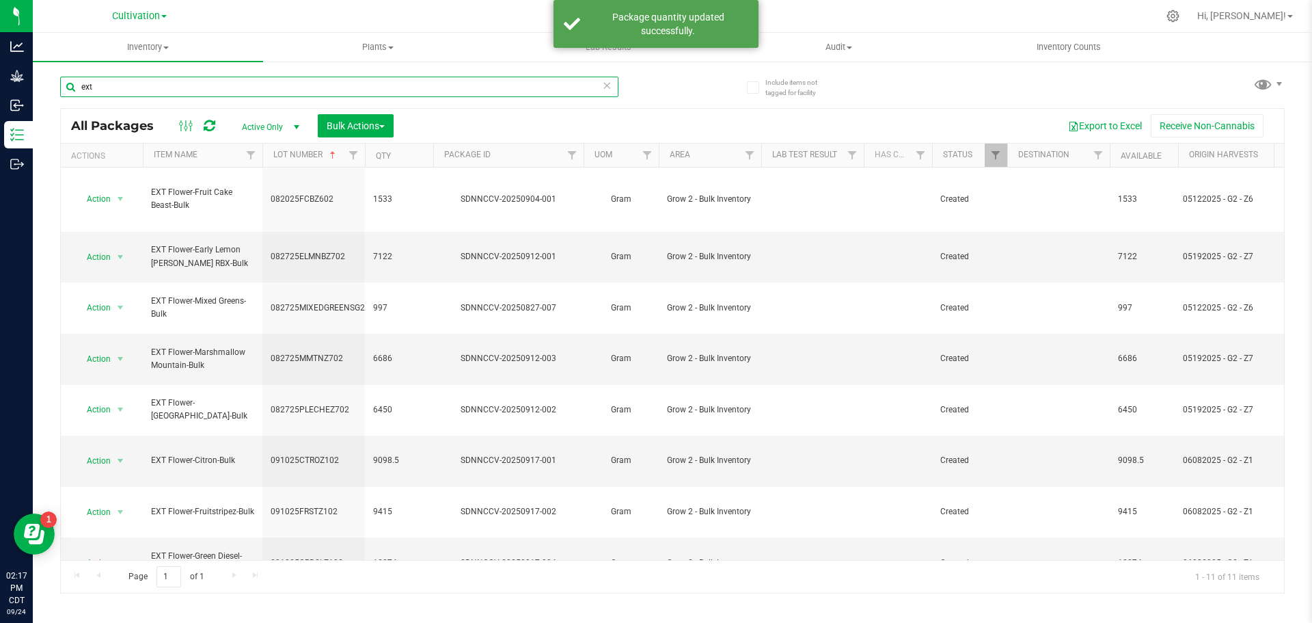
click at [171, 86] on input "ext" at bounding box center [339, 87] width 558 height 21
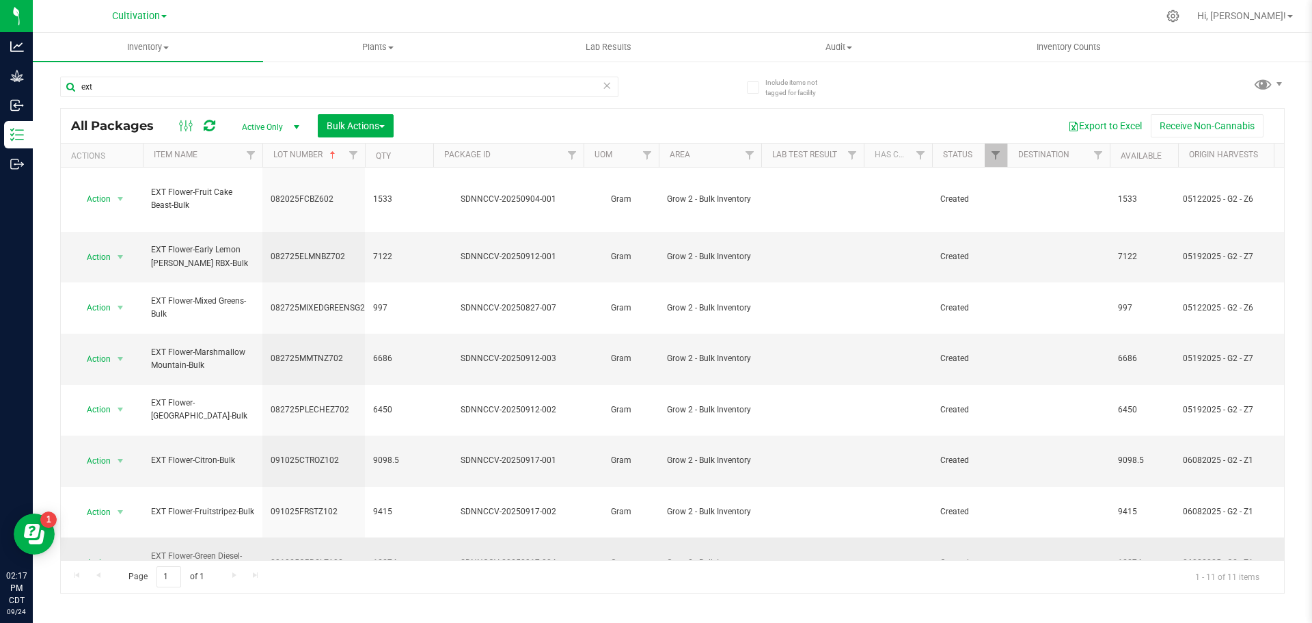
click at [107, 553] on span "Action" at bounding box center [93, 562] width 37 height 19
click at [136, 189] on li "Adjust qty" at bounding box center [118, 194] width 86 height 21
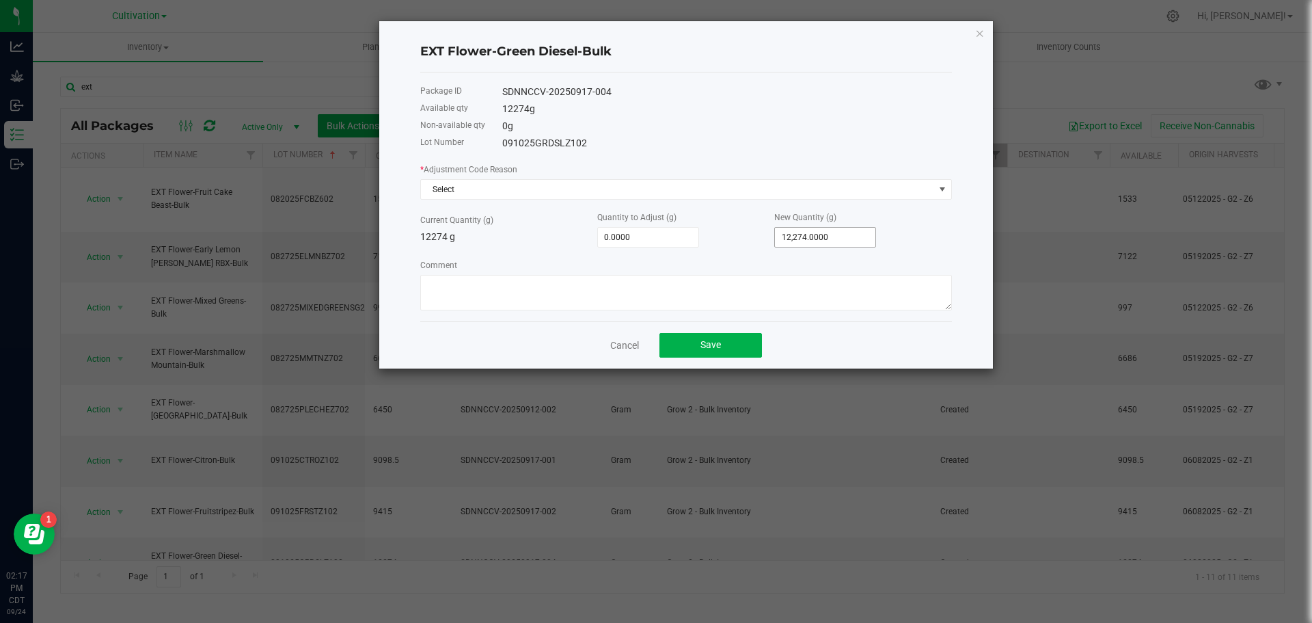
type input "12274"
click at [857, 241] on input "12274" at bounding box center [825, 237] width 100 height 19
type input "-12,273.0000"
type input "1"
type input "-12,263.0000"
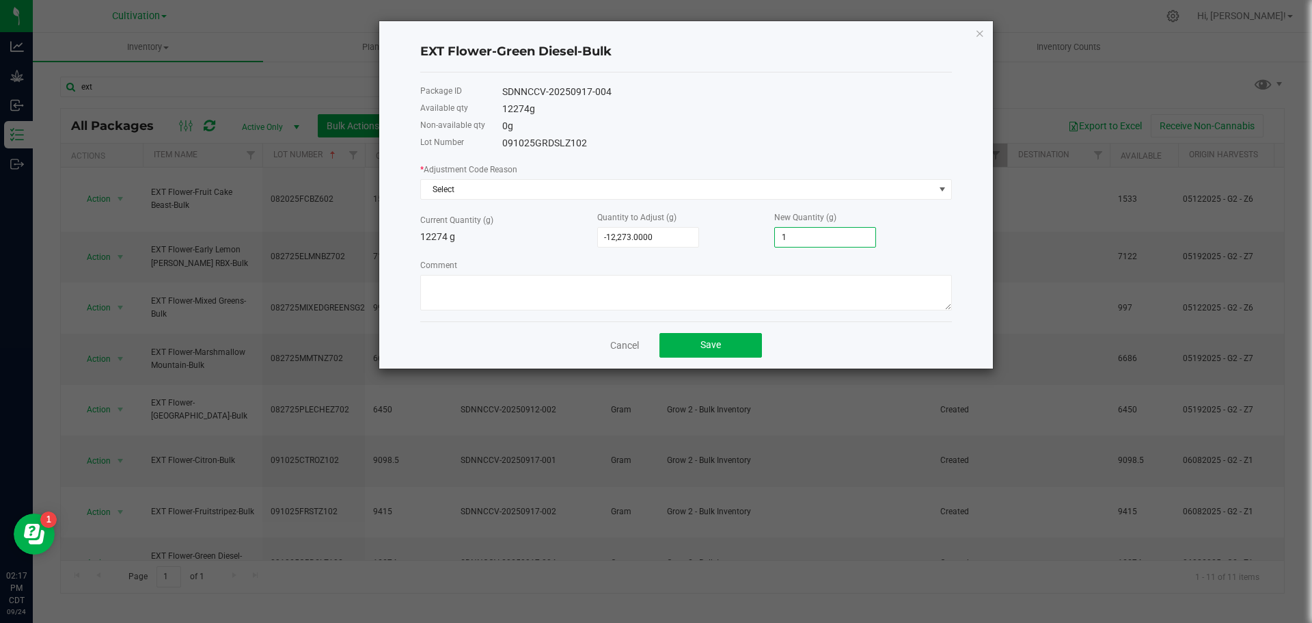
type input "11"
type input "-12,158.0000"
type input "116"
type input "-11,112.0000"
type input "1162"
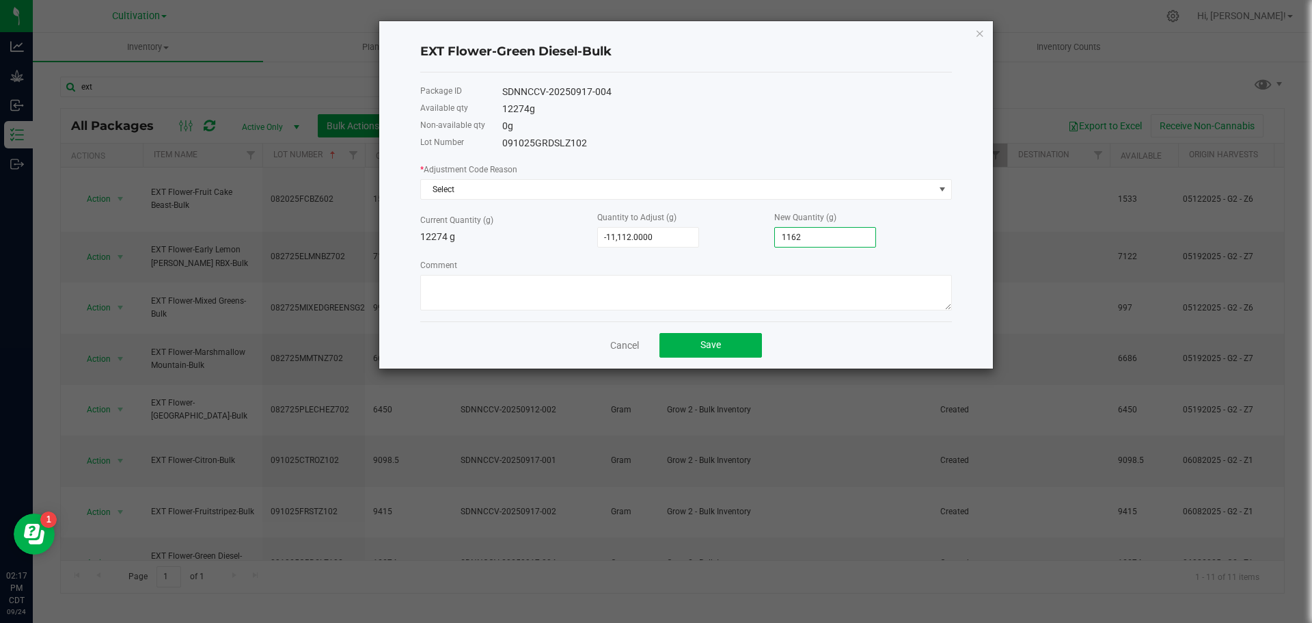
type input "-645.0000"
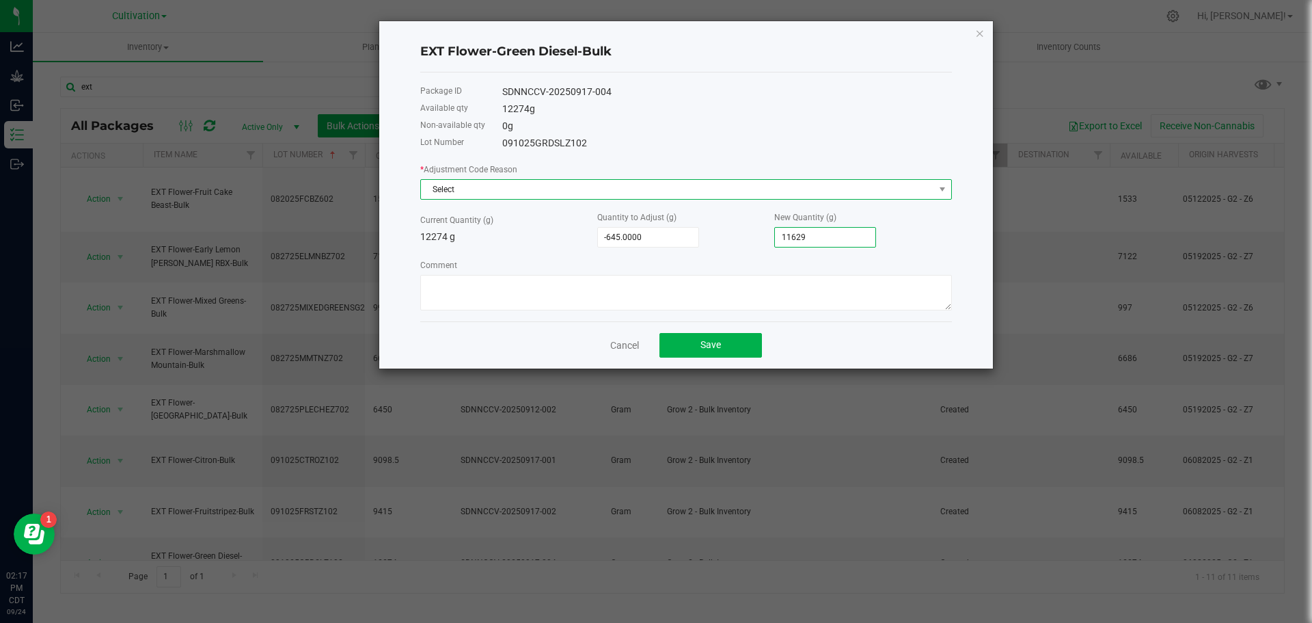
type input "11,629.0000"
click at [764, 192] on span "Select" at bounding box center [677, 189] width 513 height 19
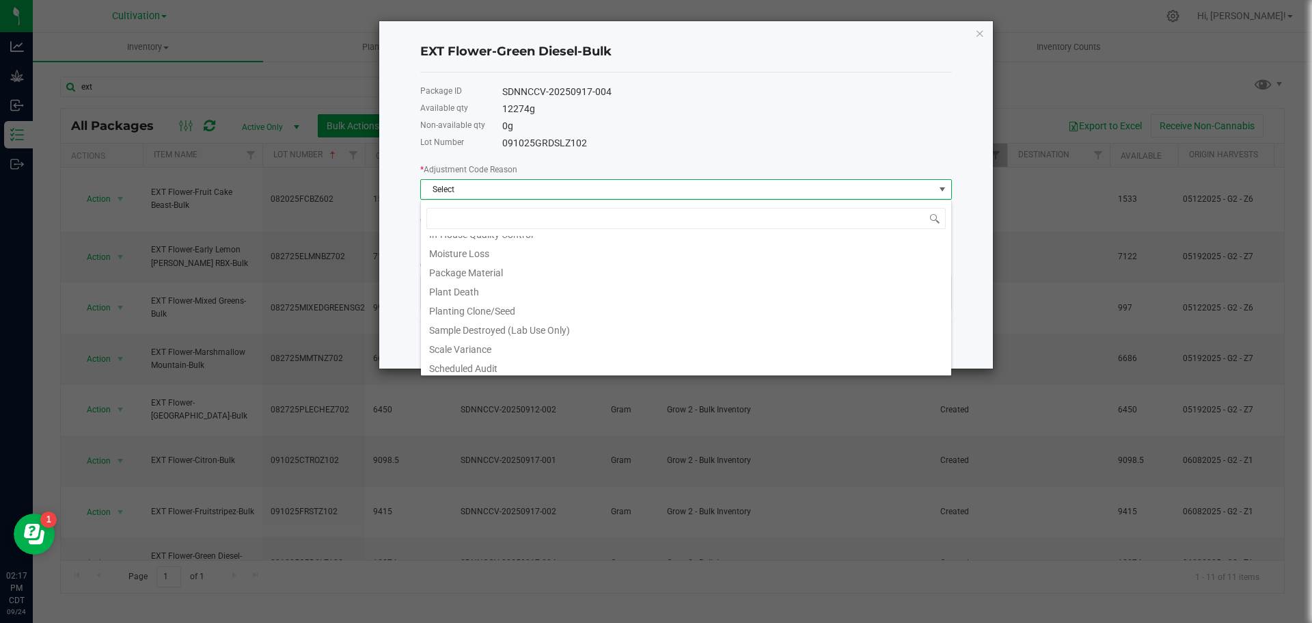
scroll to position [170, 0]
click at [539, 290] on li "Scheduled Audit" at bounding box center [686, 286] width 530 height 19
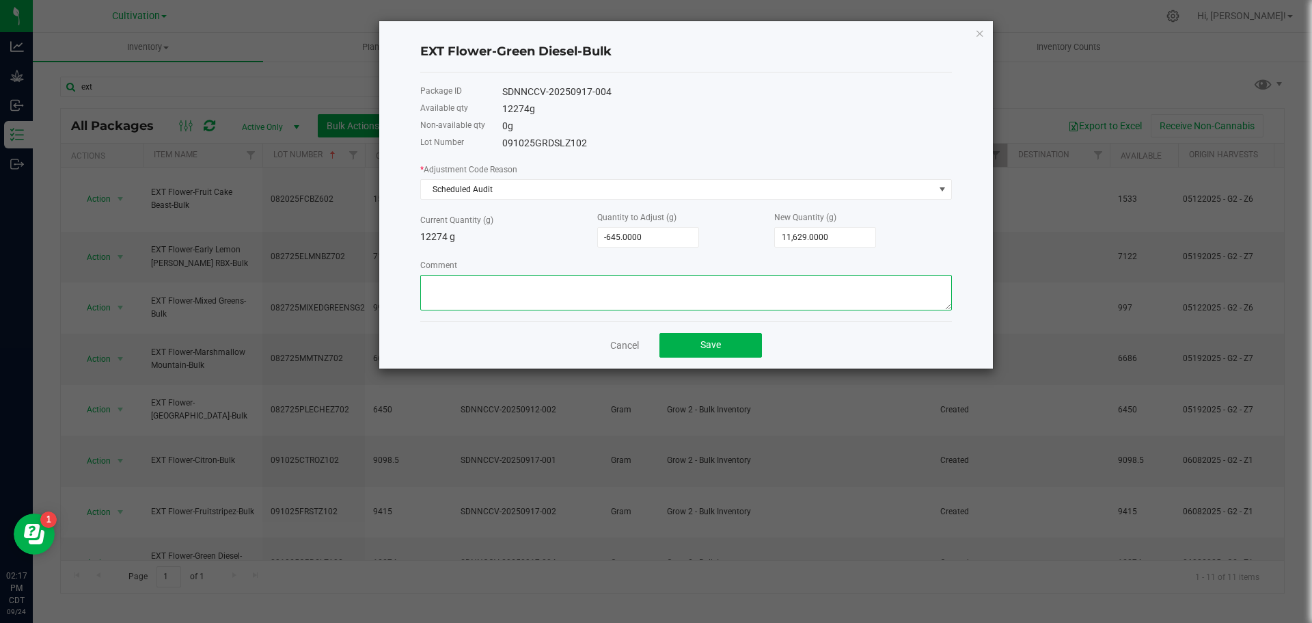
click at [538, 298] on textarea "Comment" at bounding box center [686, 293] width 532 height 36
paste textarea "Reweighed before transfer [DATE]"
type textarea "Reweighed before transfer [DATE]"
click at [699, 337] on button "Save" at bounding box center [711, 345] width 103 height 25
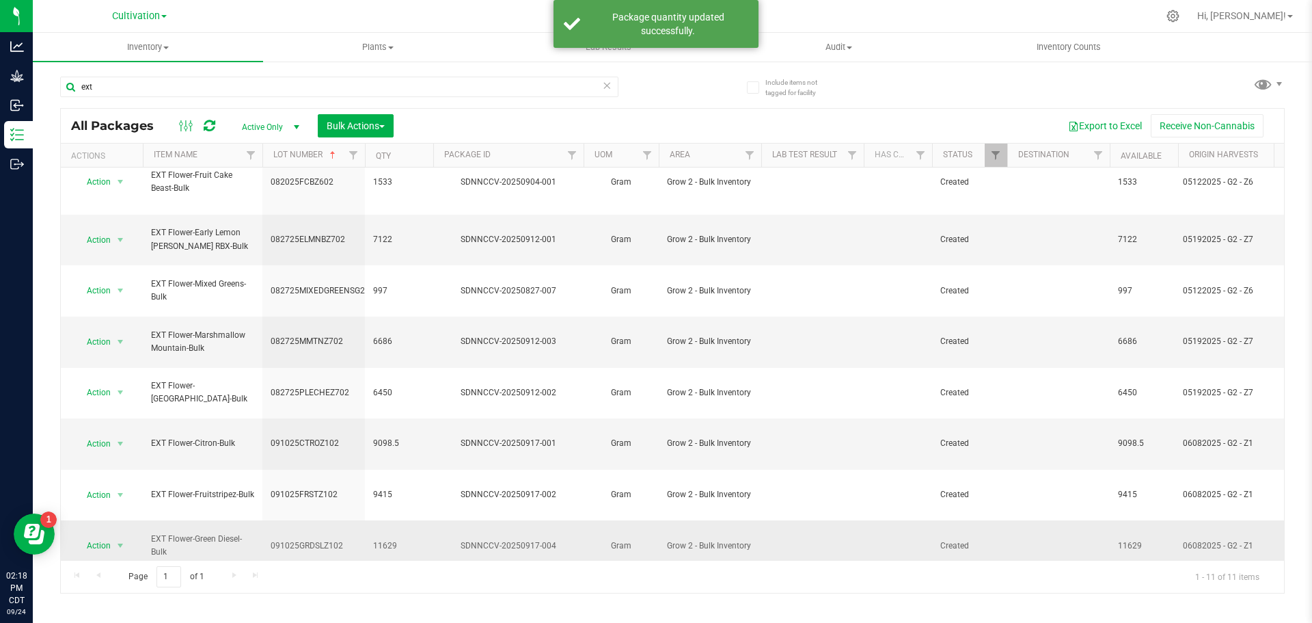
scroll to position [23, 0]
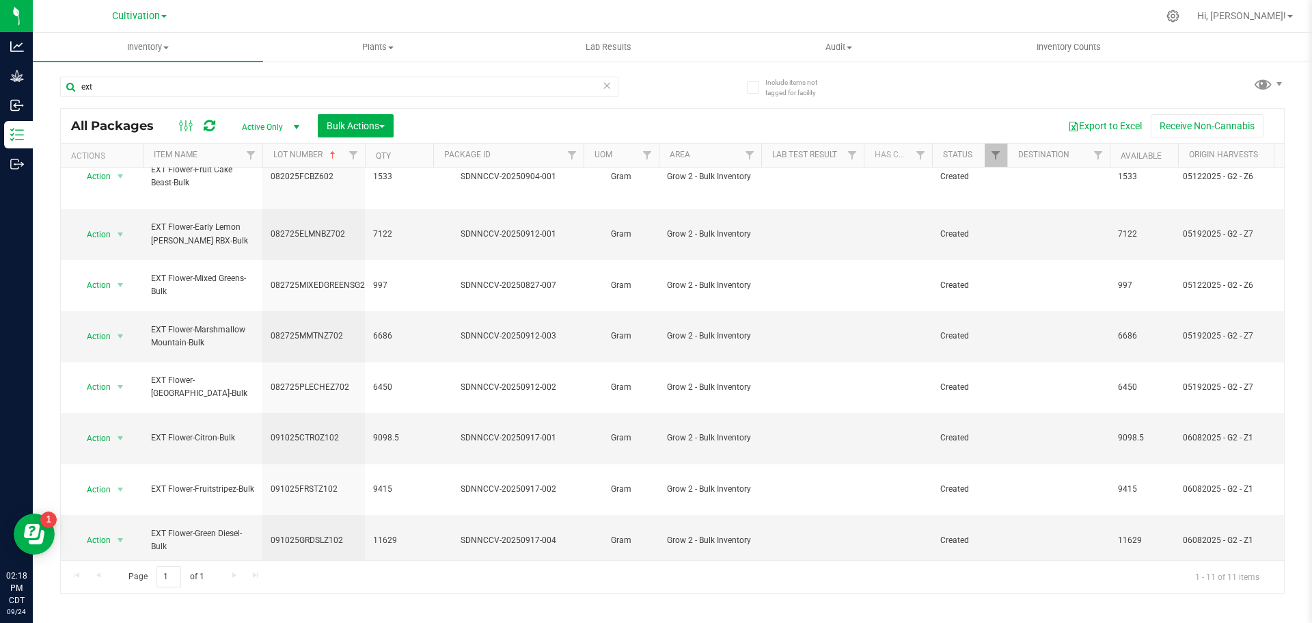
click at [118, 586] on span "select" at bounding box center [120, 591] width 11 height 11
click at [100, 211] on li "Adjust qty" at bounding box center [118, 209] width 86 height 21
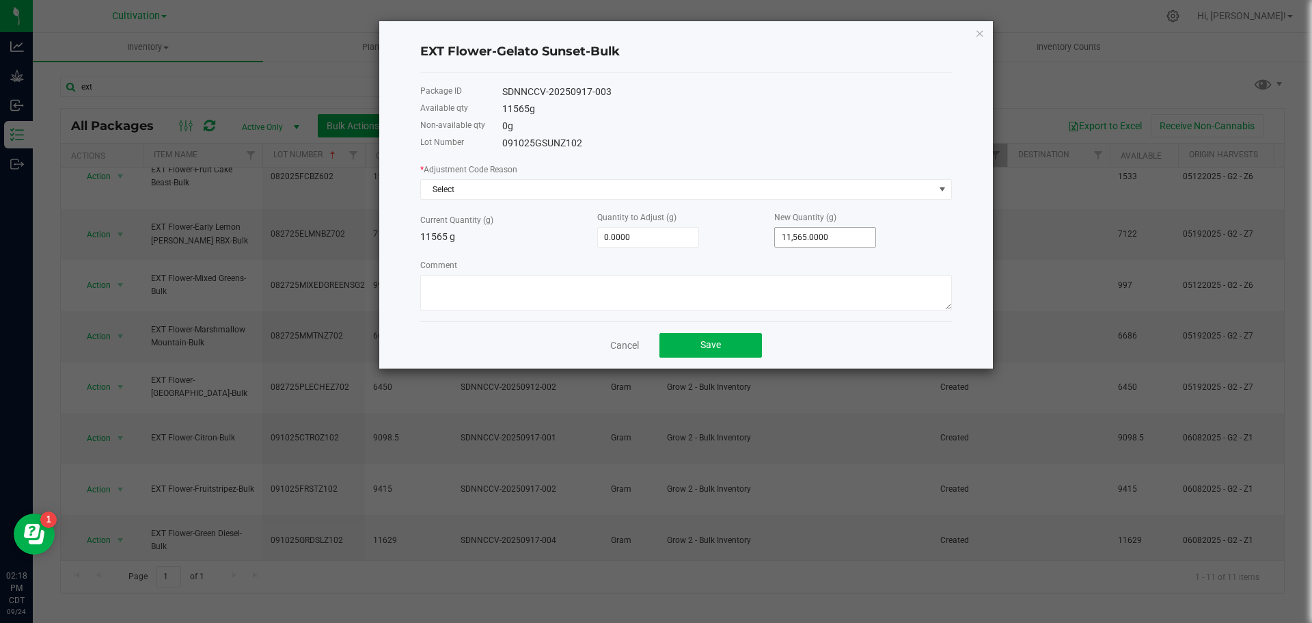
type input "11565"
click at [855, 238] on input "11565" at bounding box center [825, 237] width 100 height 19
type input "-11,564.0000"
type input "1"
type input "-11,555.0000"
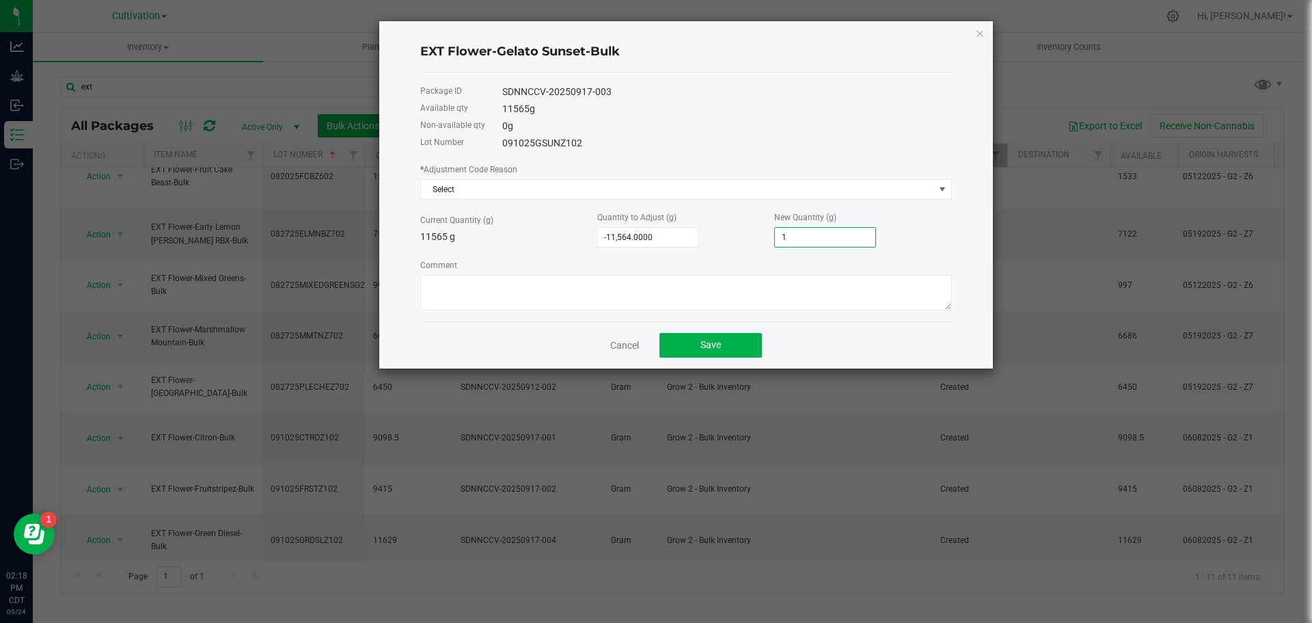
type input "10"
type input "-11,462.0000"
type input "103"
type input "-10,532.0000"
type input "1033"
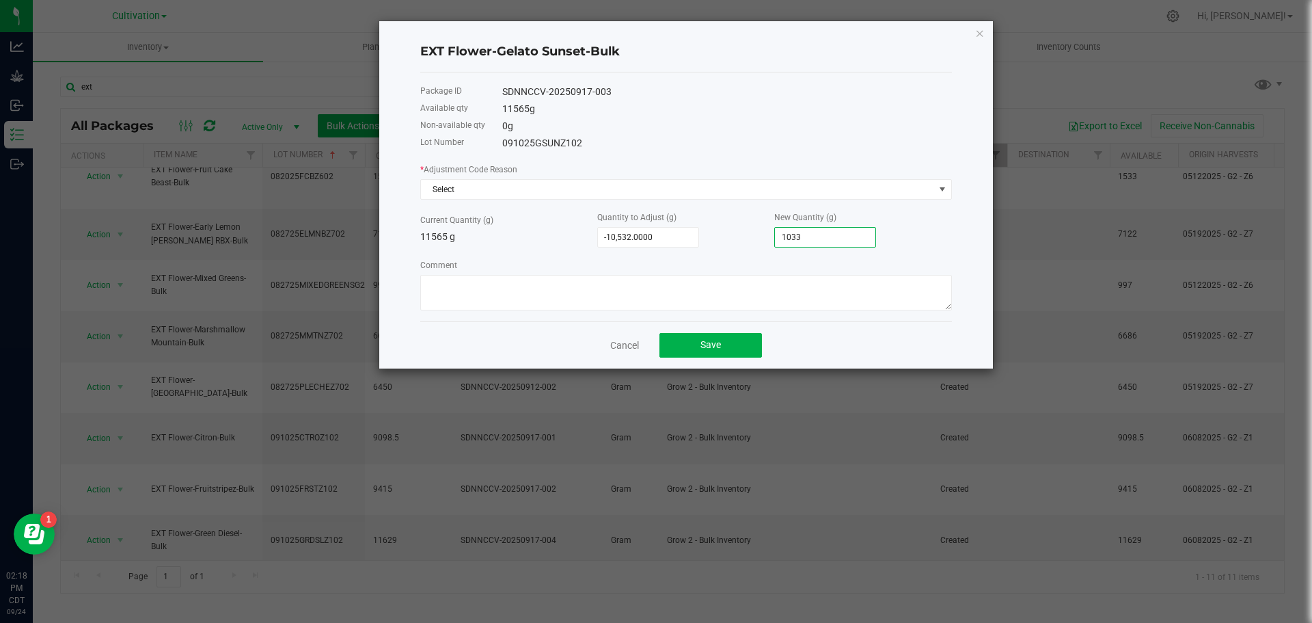
type input "-1,226.0000"
click at [826, 241] on input "10339" at bounding box center [825, 237] width 100 height 19
type input "10,339.0000"
click at [668, 300] on textarea "Comment" at bounding box center [686, 293] width 532 height 36
paste textarea "Reweighed before transfer [DATE]"
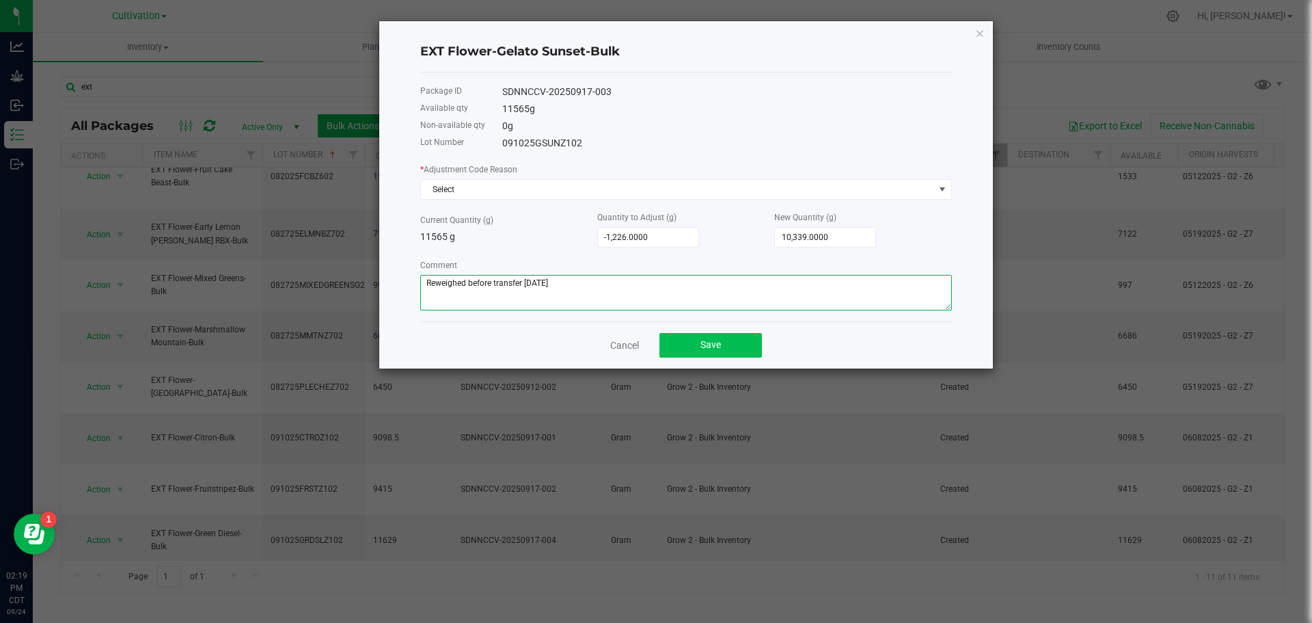
type textarea "Reweighed before transfer [DATE]"
click at [703, 345] on span "Save" at bounding box center [711, 344] width 21 height 11
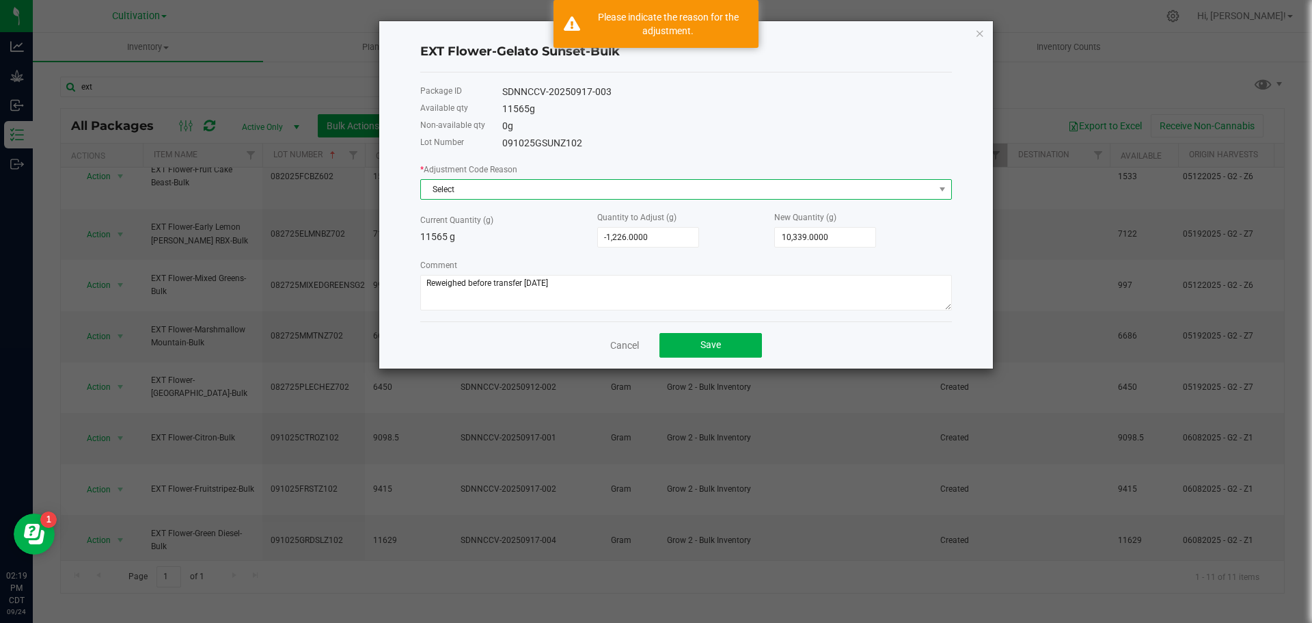
click at [647, 184] on span "Select" at bounding box center [677, 189] width 513 height 19
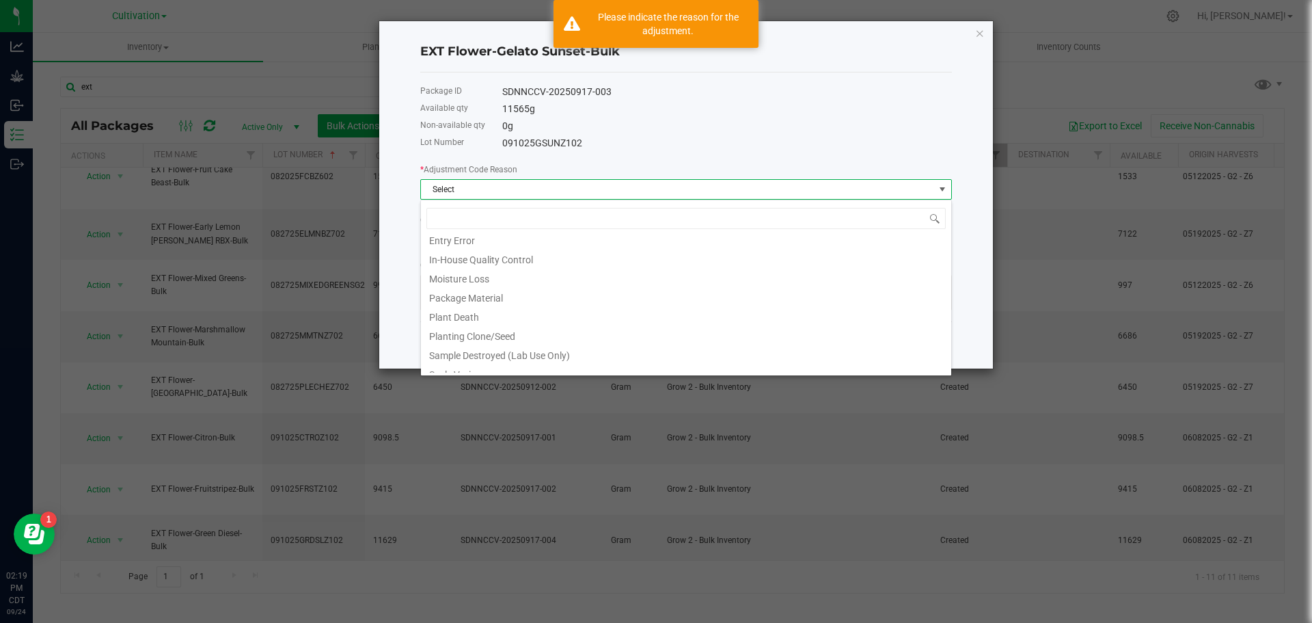
scroll to position [170, 0]
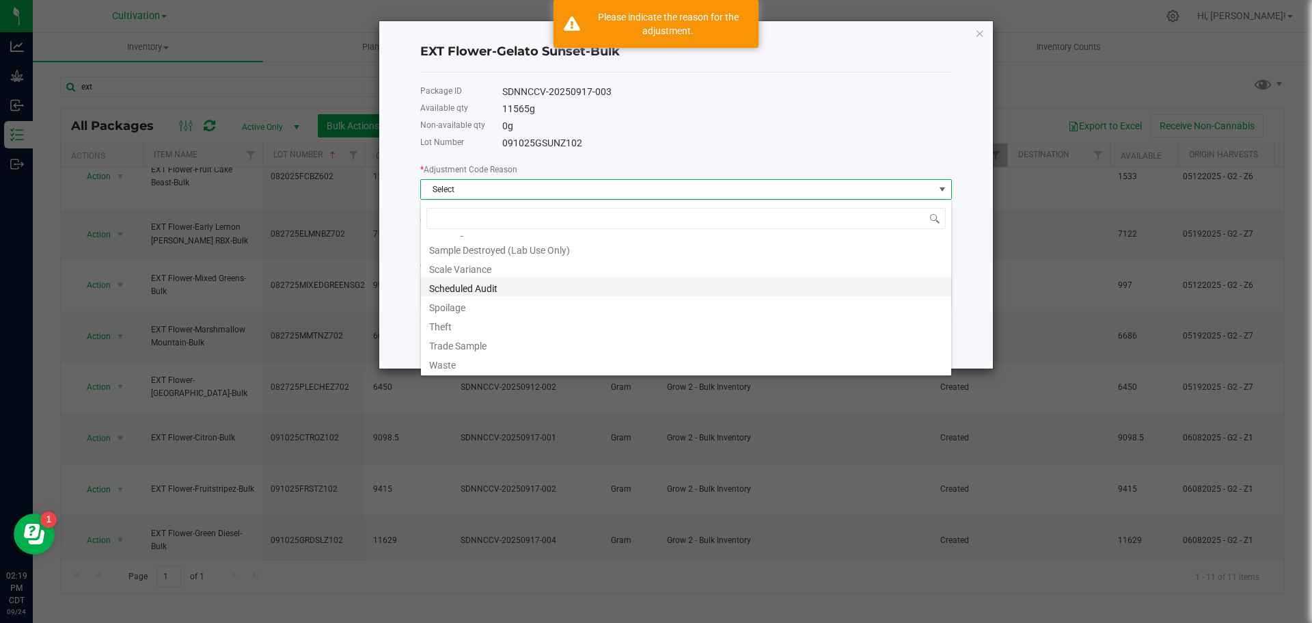
click at [483, 295] on li "Scheduled Audit" at bounding box center [686, 286] width 530 height 19
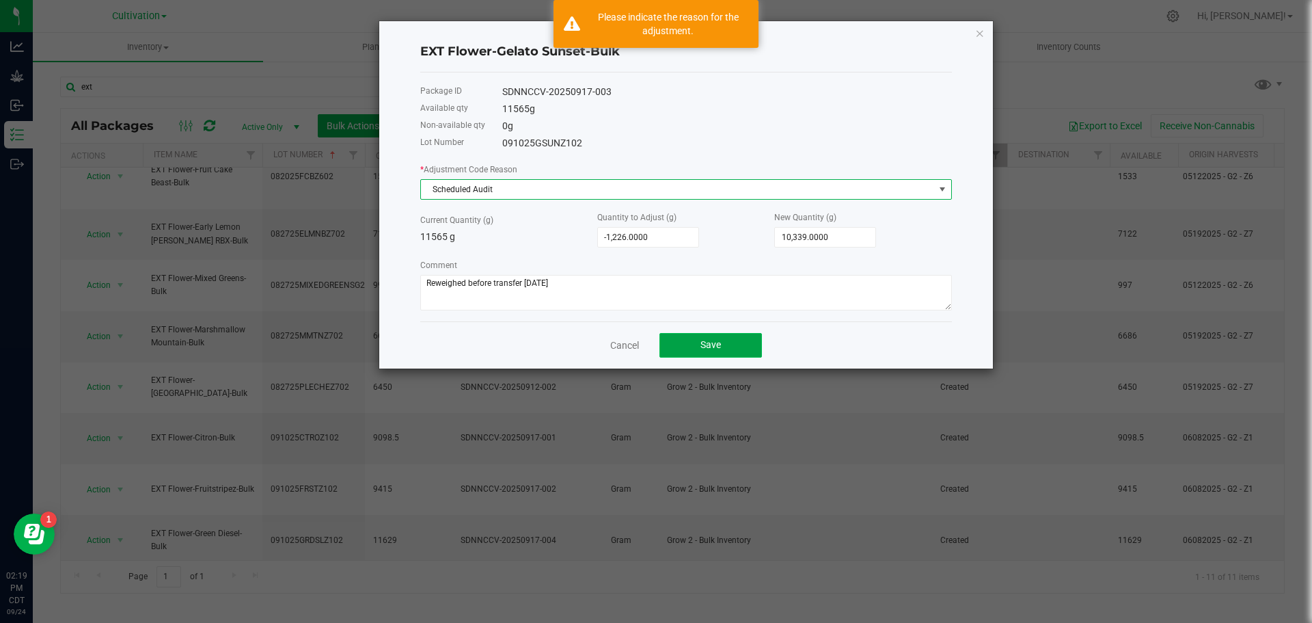
click at [723, 339] on button "Save" at bounding box center [711, 345] width 103 height 25
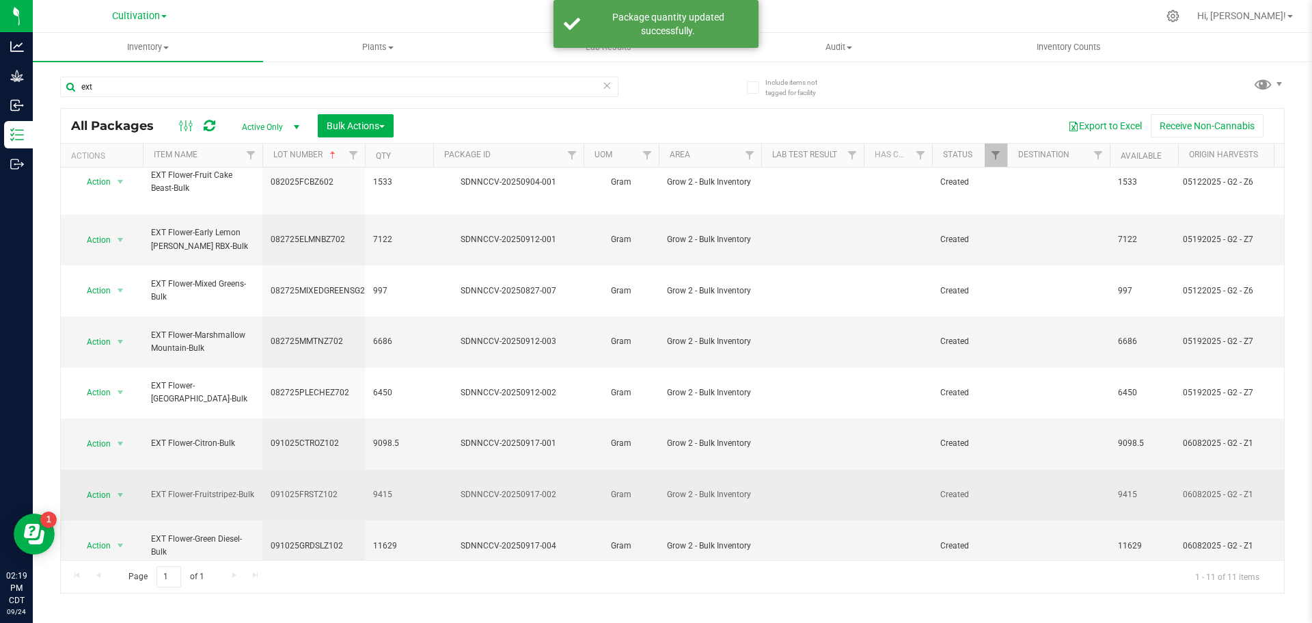
scroll to position [23, 0]
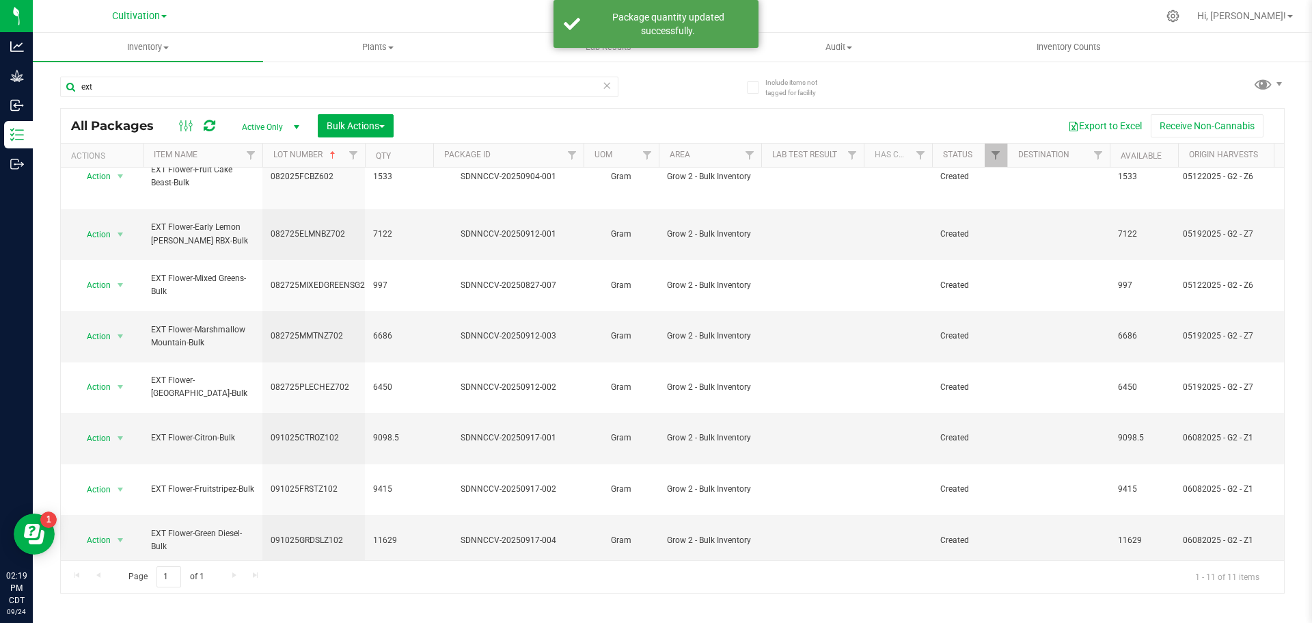
click at [113, 253] on li "Adjust qty" at bounding box center [118, 246] width 86 height 21
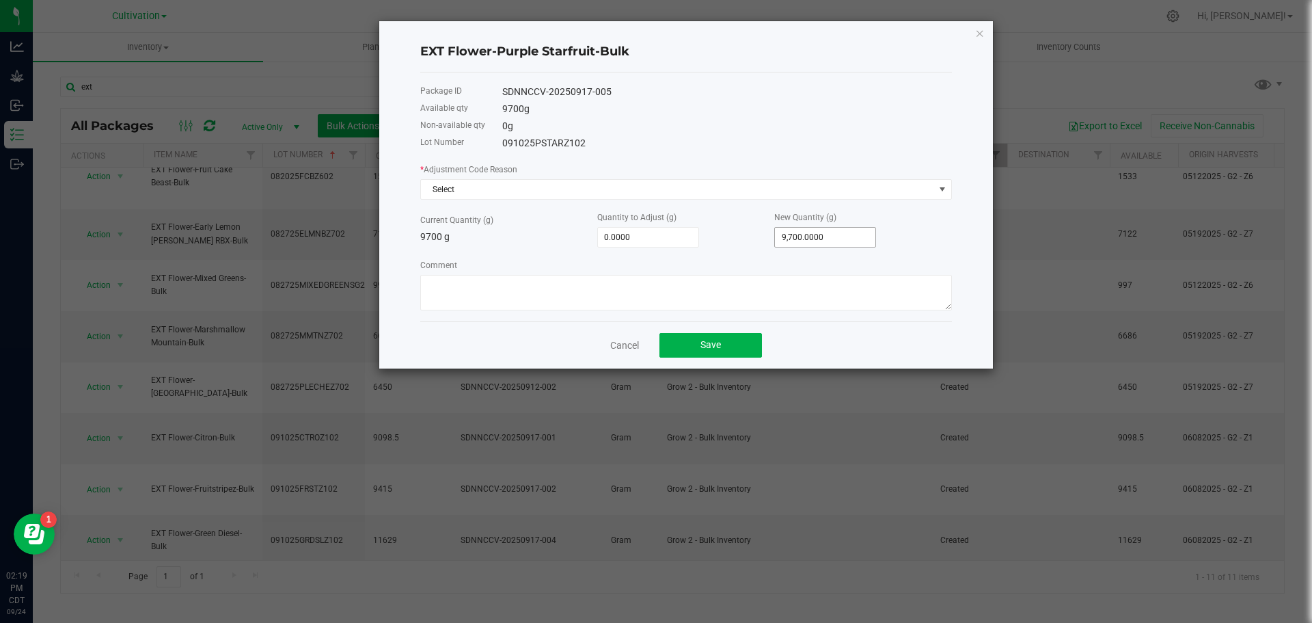
type input "9700"
click at [828, 231] on input "9700" at bounding box center [825, 237] width 100 height 19
type input "-9,691.0000"
type input "9"
type input "-9,609.0000"
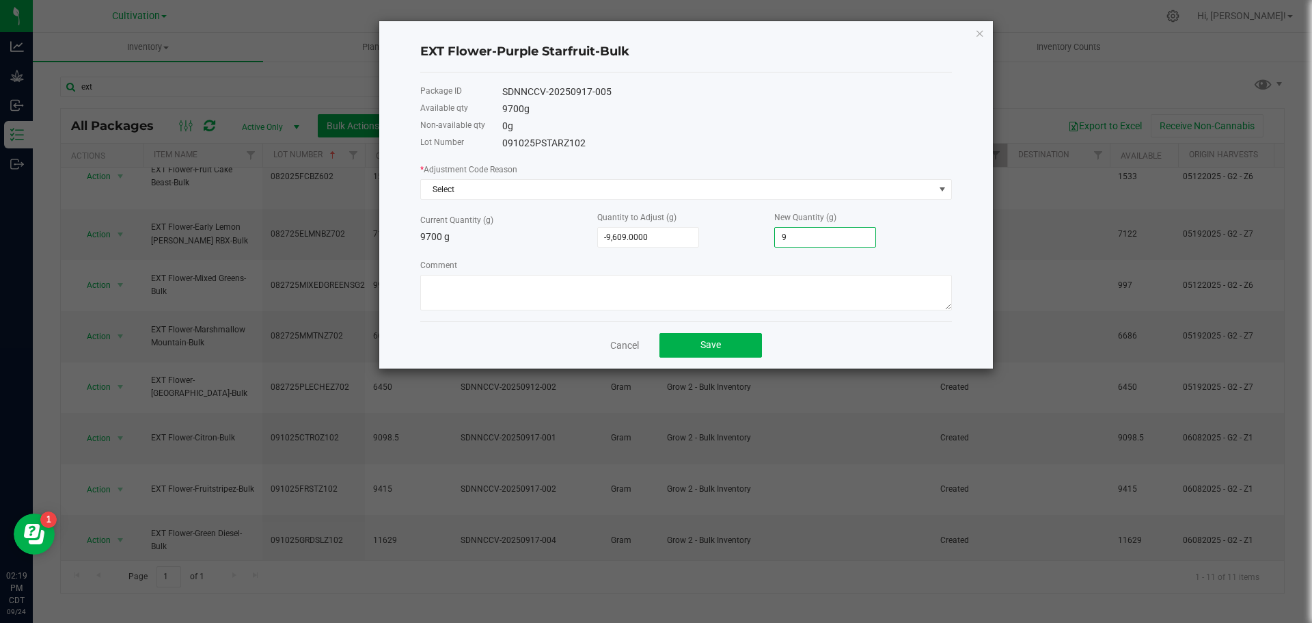
type input "91"
type input "-8,787.0000"
type input "913"
type input "-566.0000"
type input "9134."
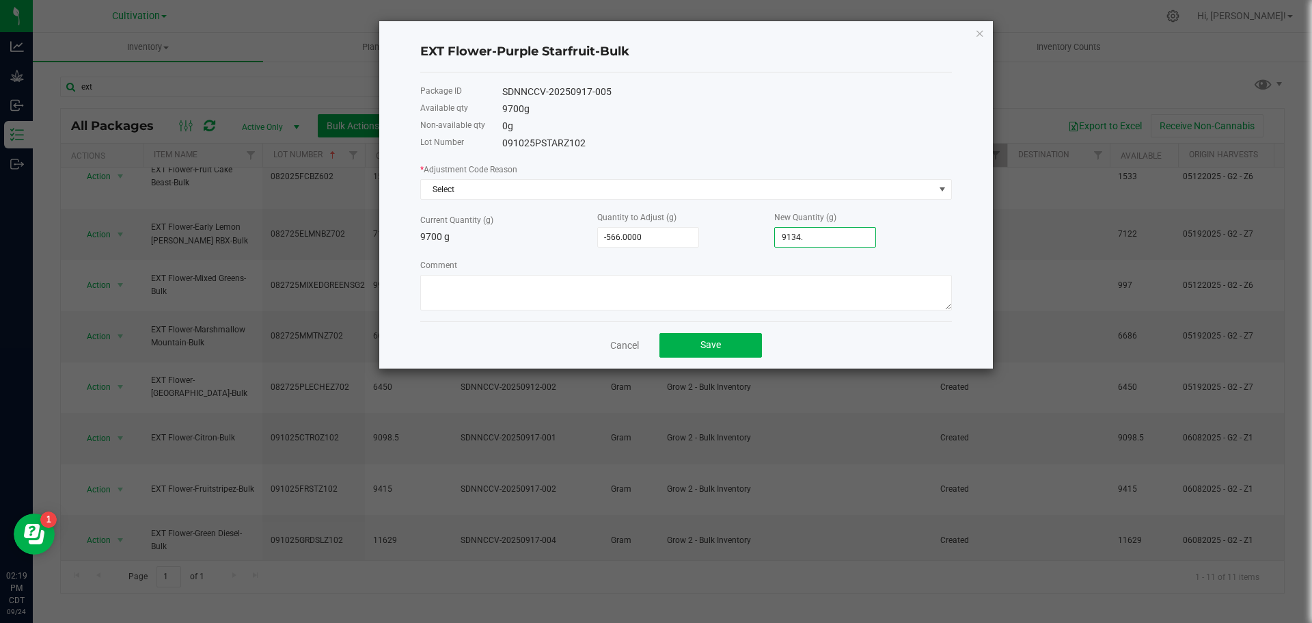
type input "-565.5000"
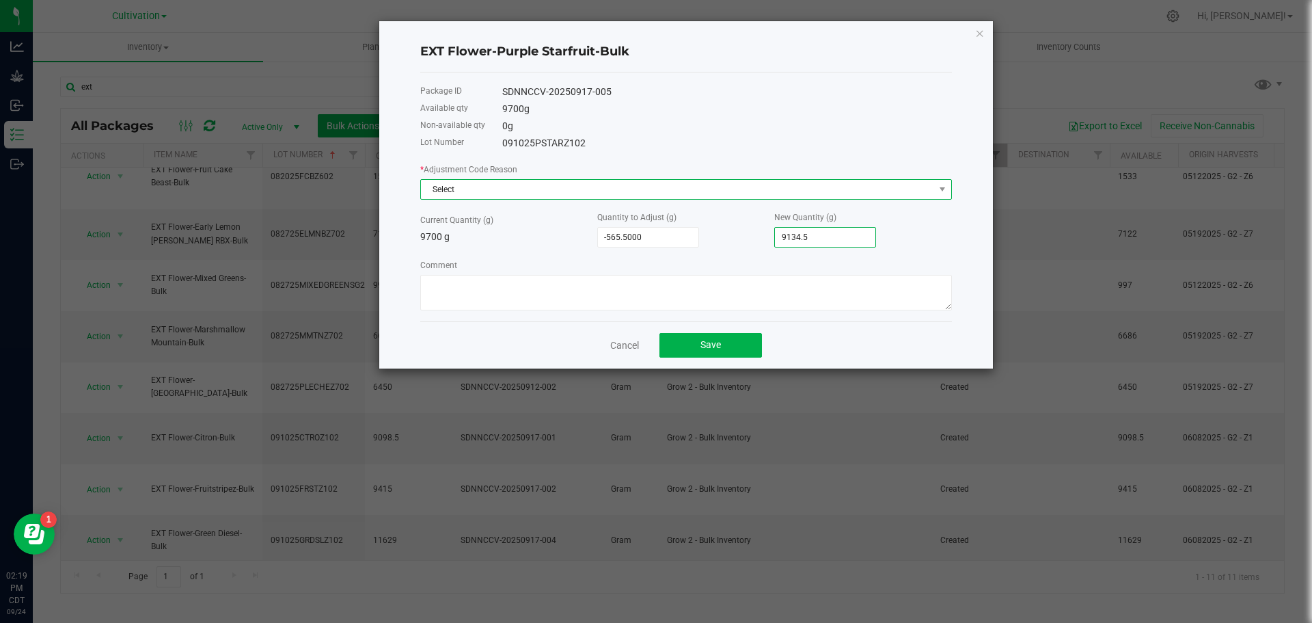
type input "9,134.5000"
click at [633, 198] on span "Select" at bounding box center [677, 189] width 513 height 19
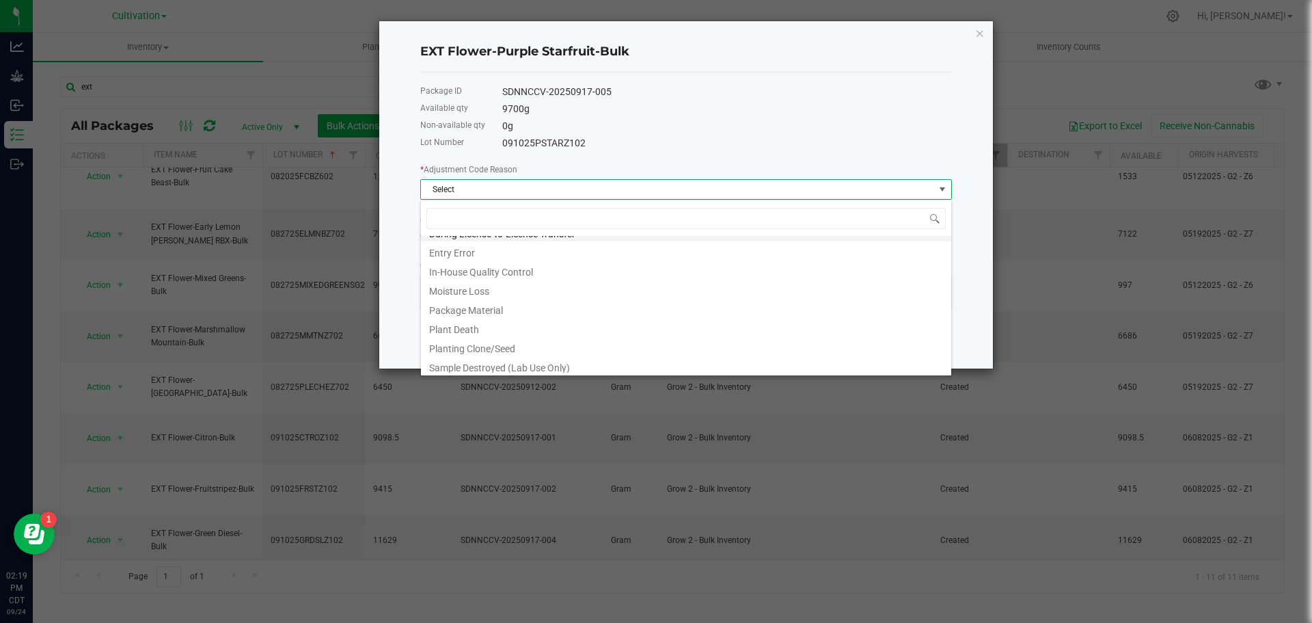
scroll to position [137, 0]
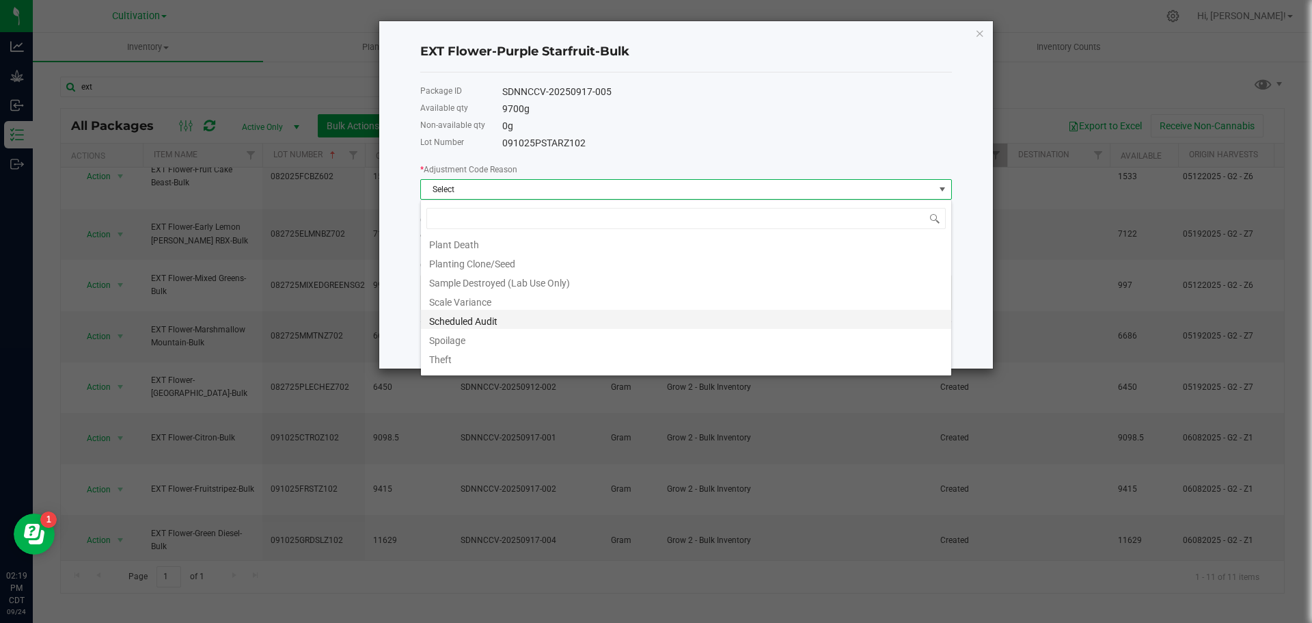
click at [520, 317] on li "Scheduled Audit" at bounding box center [686, 319] width 530 height 19
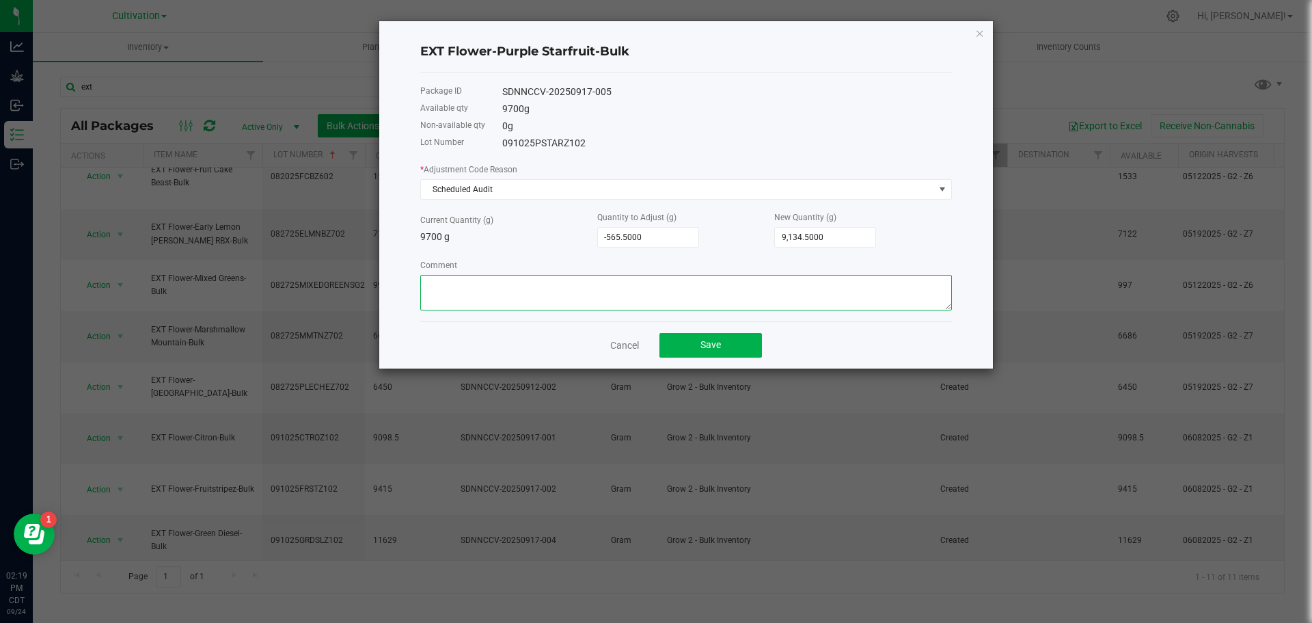
click at [525, 294] on textarea "Comment" at bounding box center [686, 293] width 532 height 36
paste textarea "Reweighed before transfer [DATE]"
type textarea "Reweighed before transfer [DATE]"
click at [740, 347] on button "Save" at bounding box center [711, 345] width 103 height 25
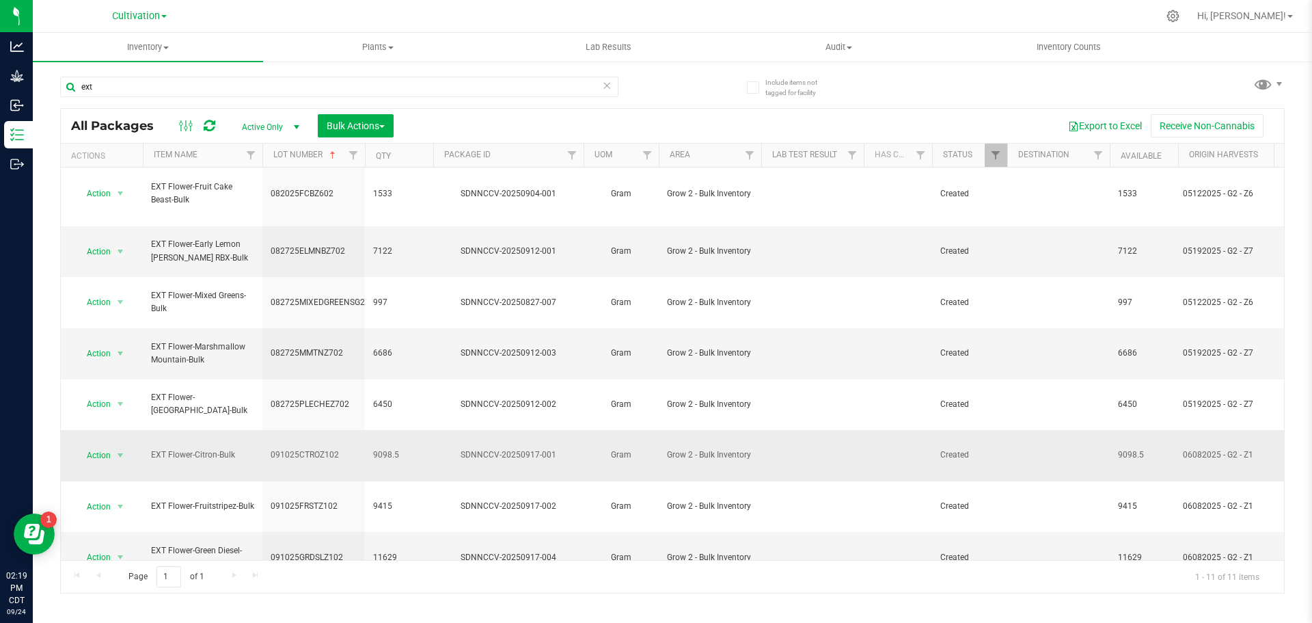
scroll to position [0, 0]
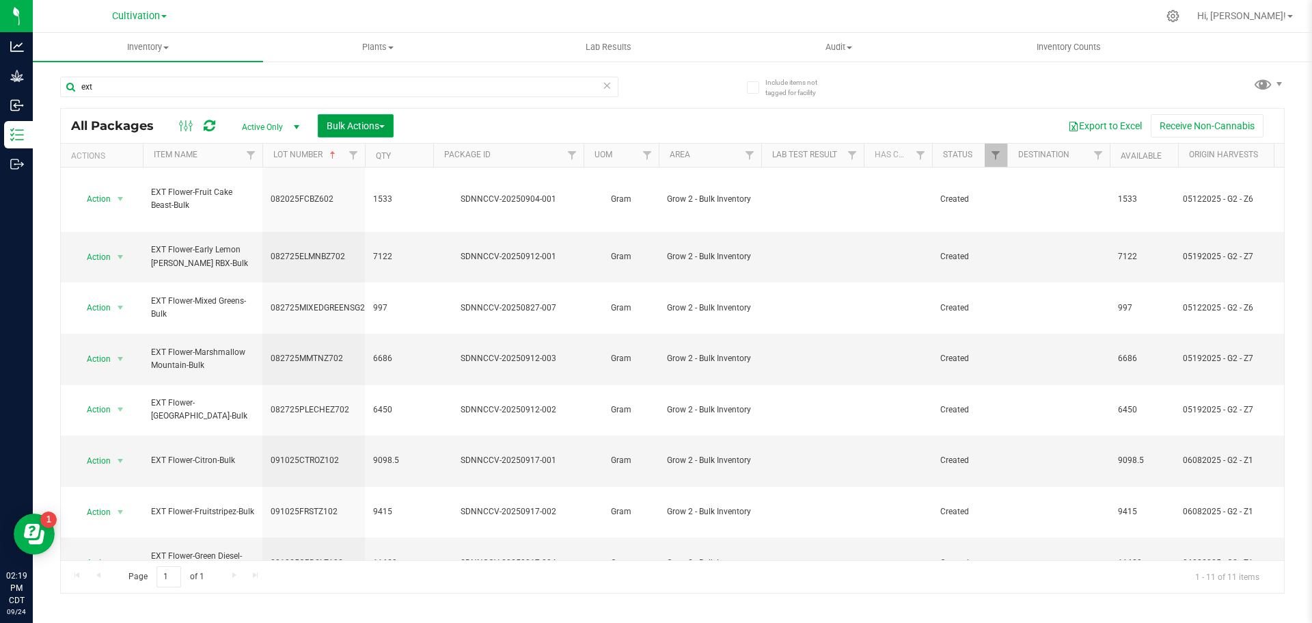
click at [355, 118] on button "Bulk Actions" at bounding box center [356, 125] width 76 height 23
click at [360, 161] on span "Add to outbound order" at bounding box center [372, 156] width 93 height 11
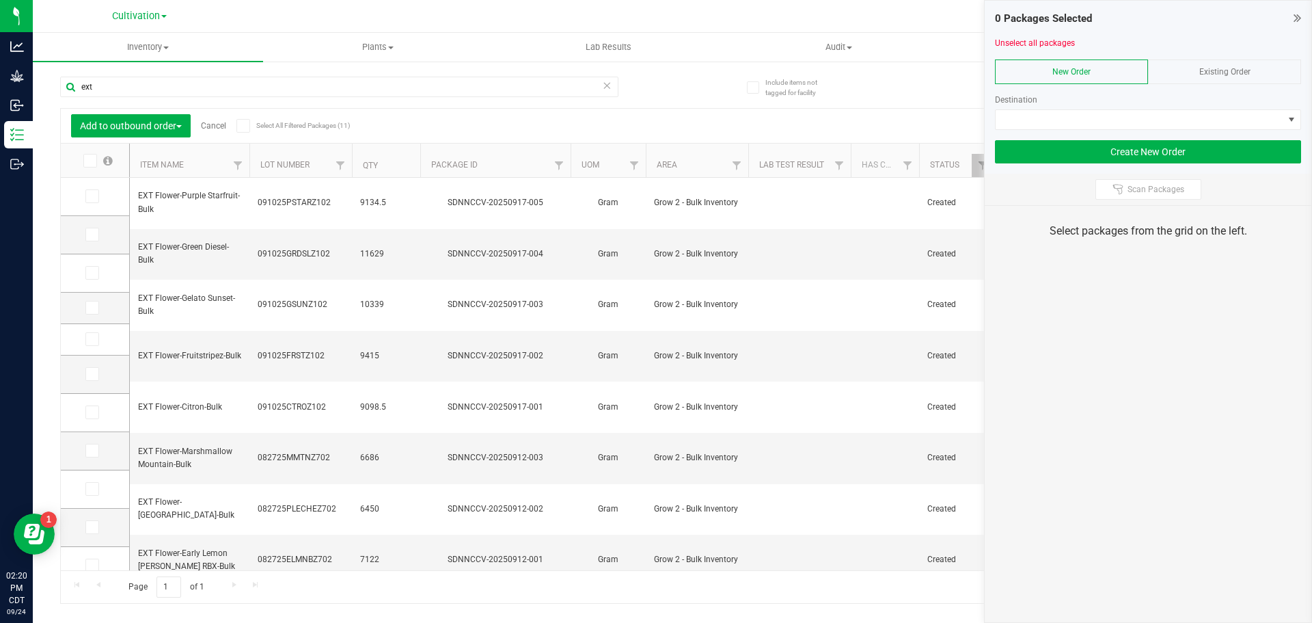
click at [94, 158] on span at bounding box center [90, 161] width 14 height 14
click at [0, 0] on input "checkbox" at bounding box center [0, 0] width 0 height 0
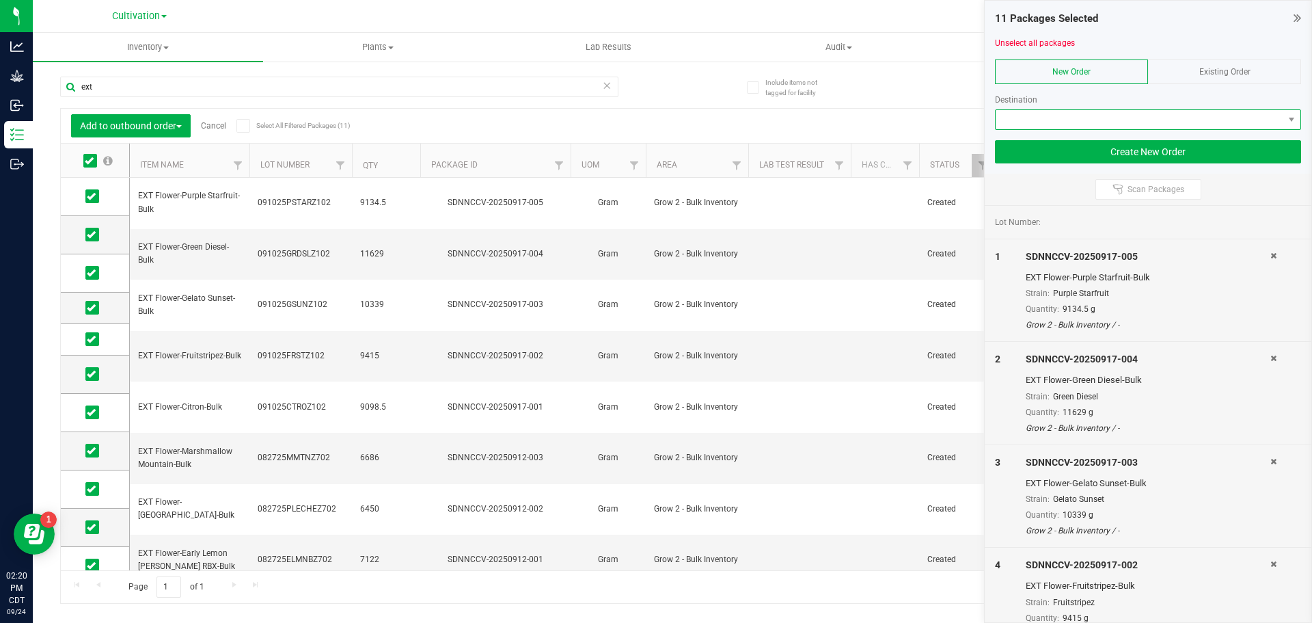
click at [1031, 113] on span at bounding box center [1140, 119] width 288 height 19
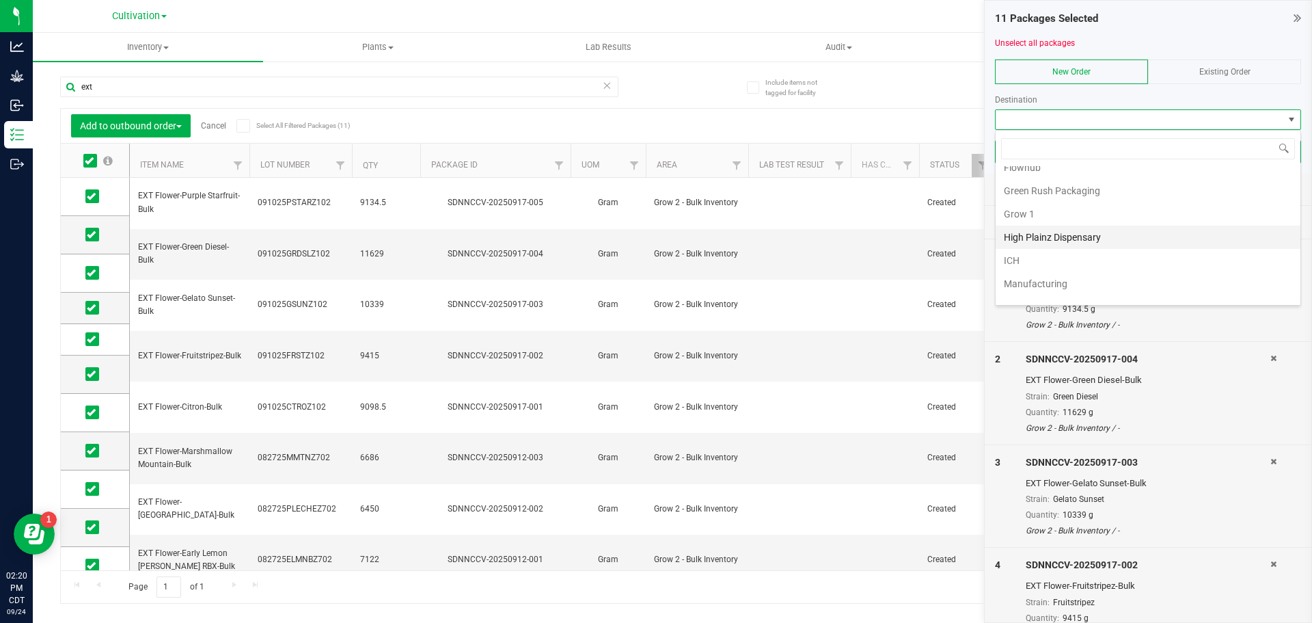
scroll to position [235, 0]
click at [1048, 177] on li "Manufacturing" at bounding box center [1148, 174] width 305 height 23
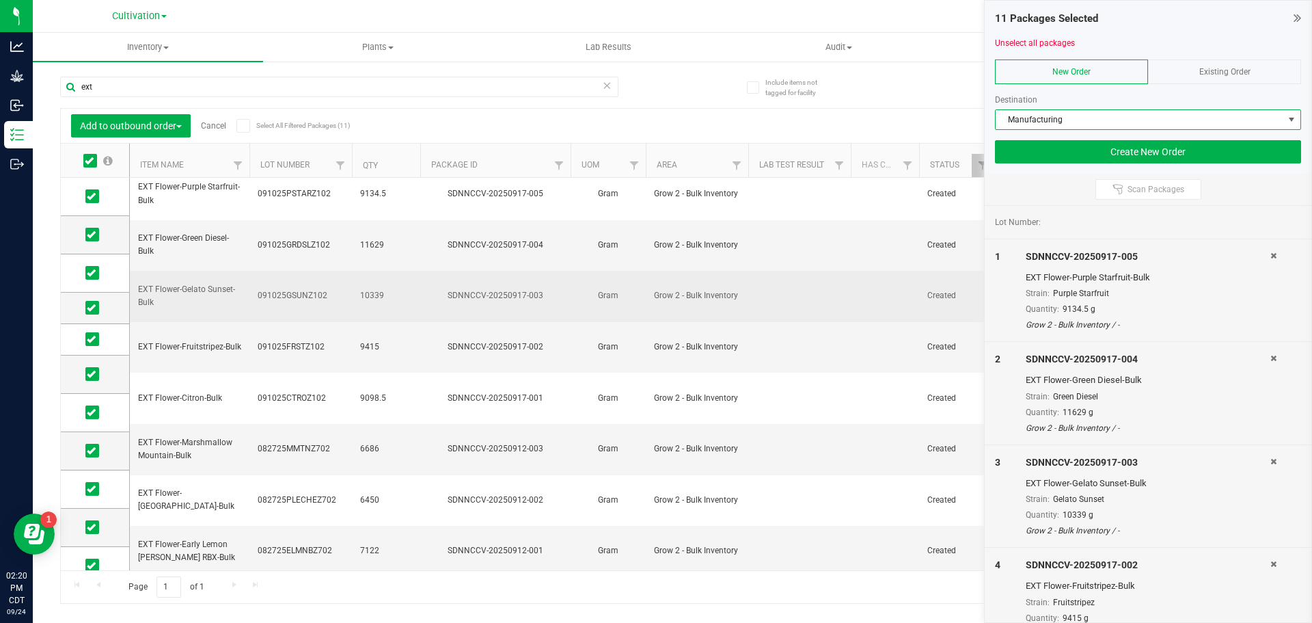
scroll to position [0, 0]
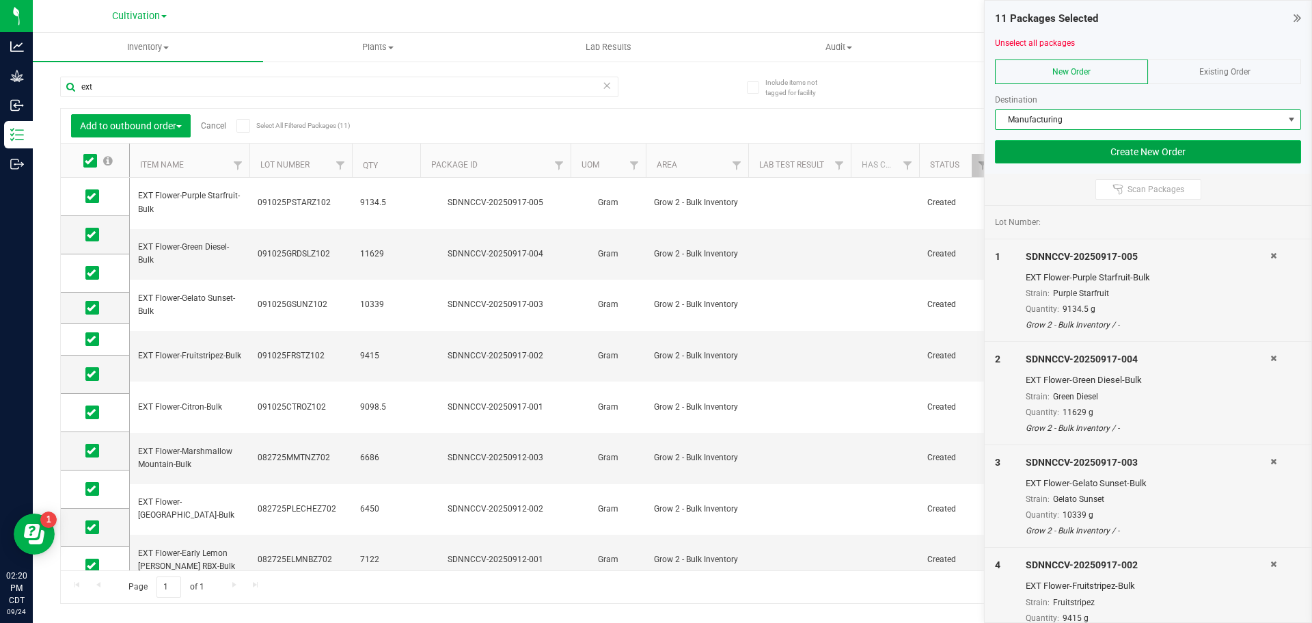
click at [1067, 152] on button "Create New Order" at bounding box center [1148, 151] width 306 height 23
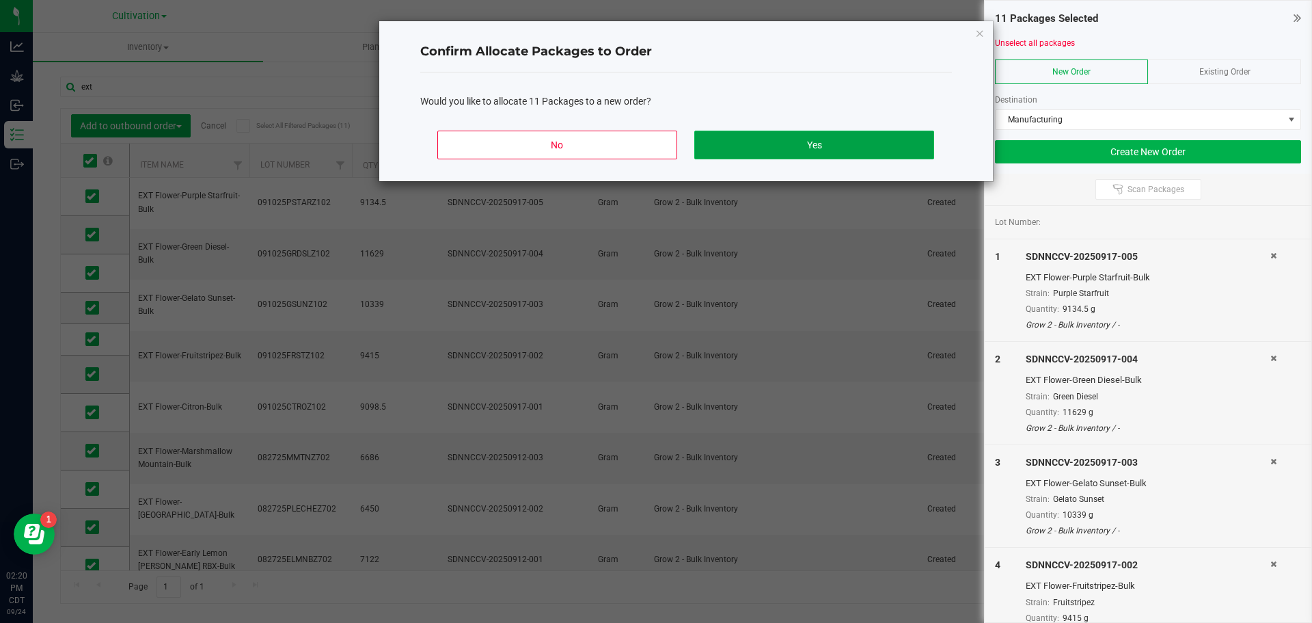
click at [814, 137] on button "Yes" at bounding box center [813, 145] width 239 height 29
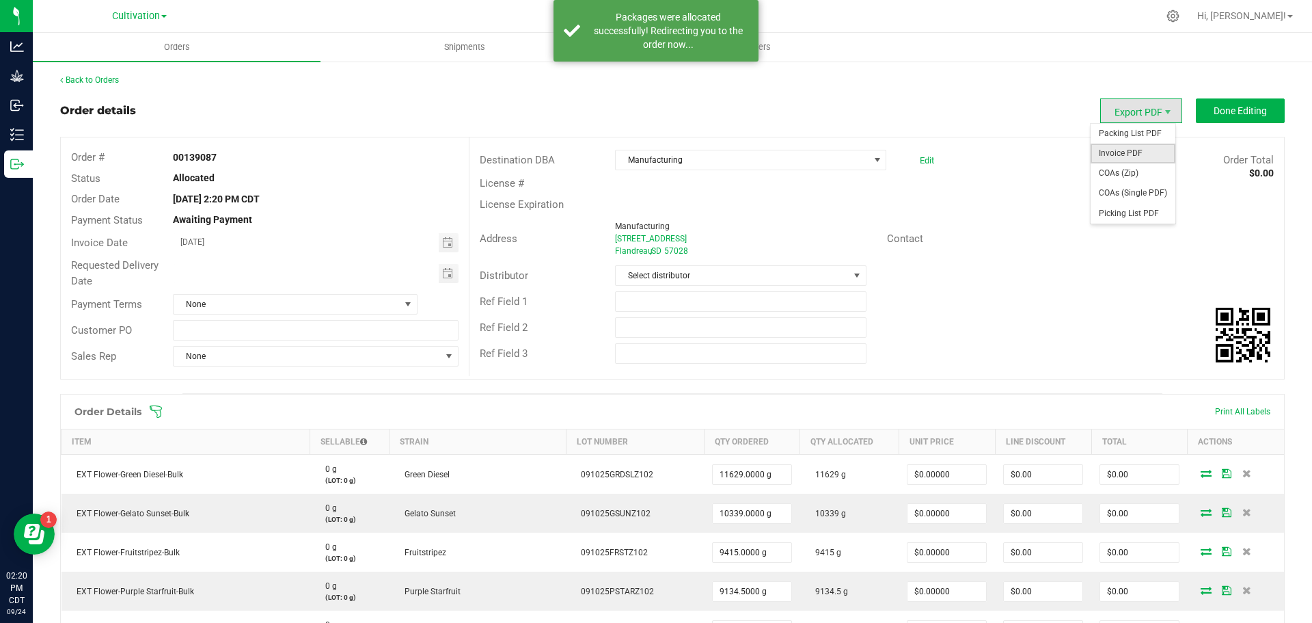
click at [1115, 159] on span "Invoice PDF" at bounding box center [1133, 154] width 85 height 20
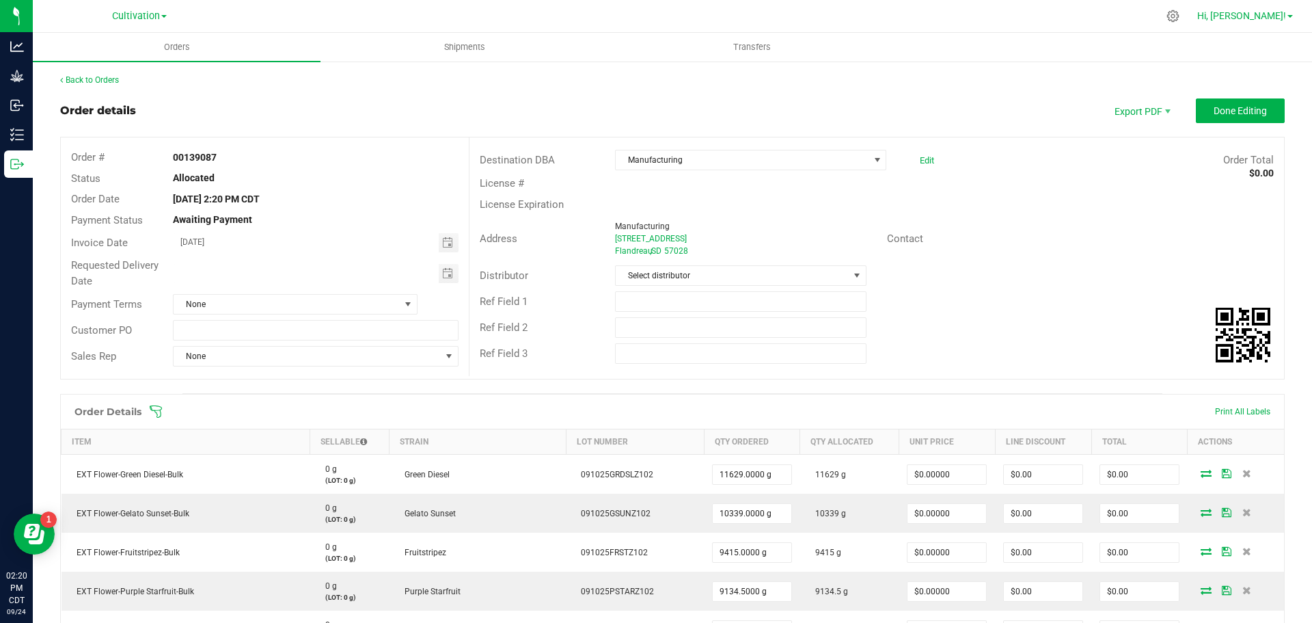
click at [1260, 18] on span "Hi, [PERSON_NAME]!" at bounding box center [1241, 15] width 89 height 11
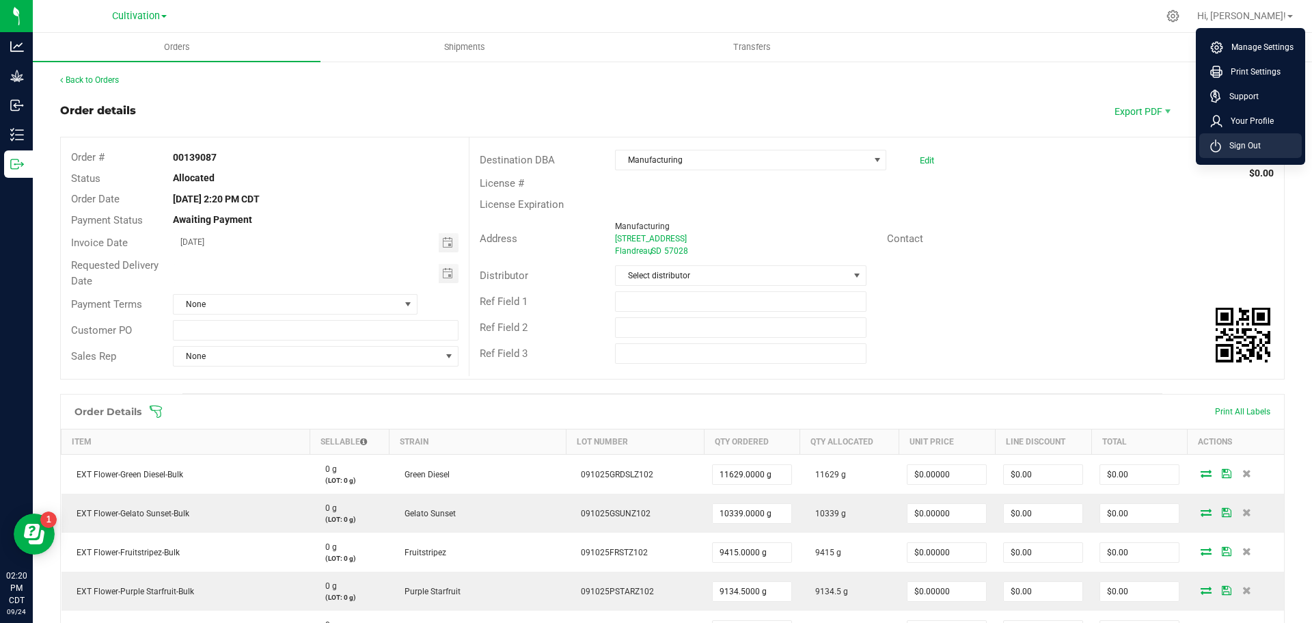
click at [1246, 148] on span "Sign Out" at bounding box center [1241, 146] width 40 height 14
